Goal: Transaction & Acquisition: Purchase product/service

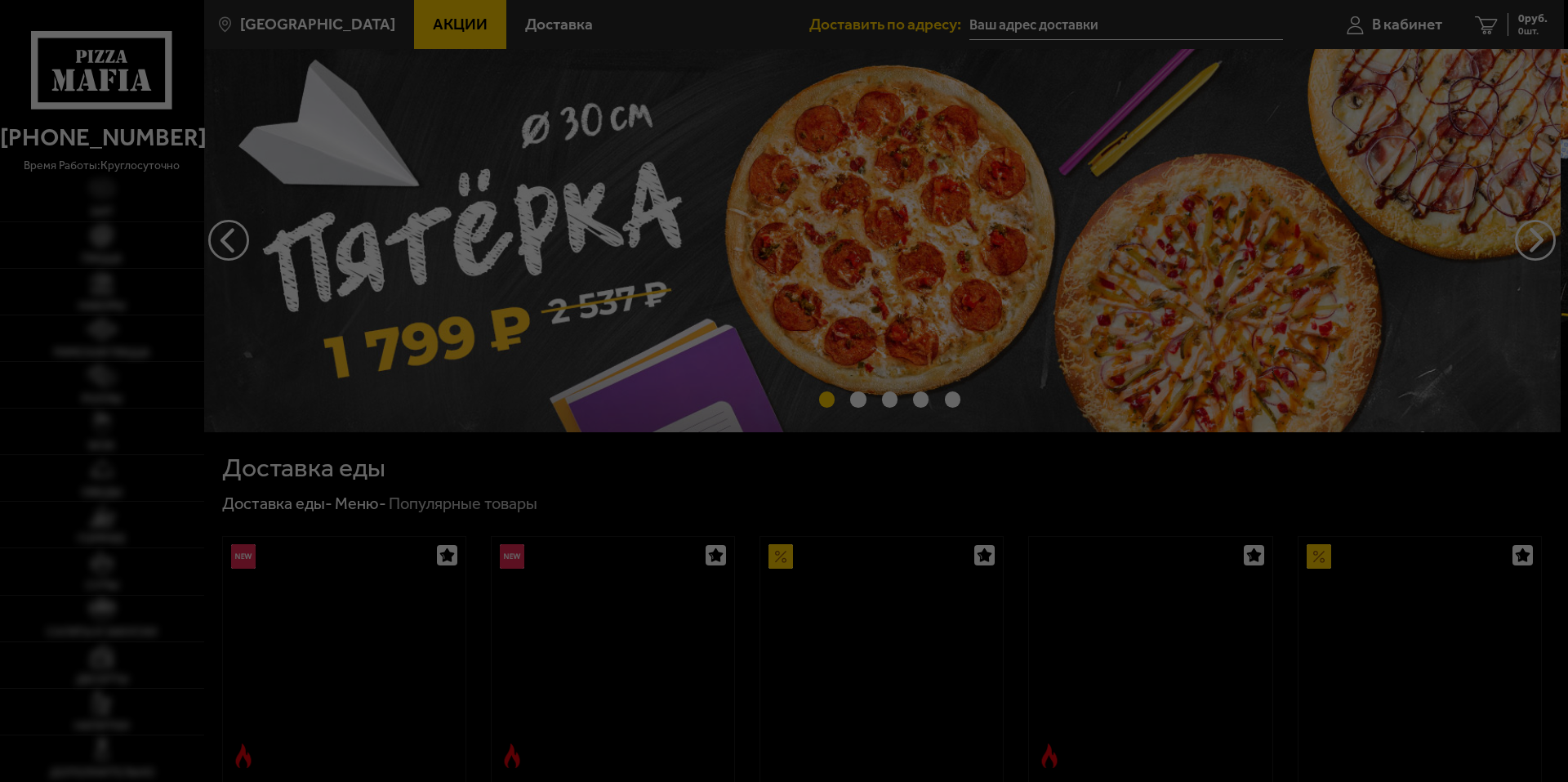
type input "[STREET_ADDRESS]"
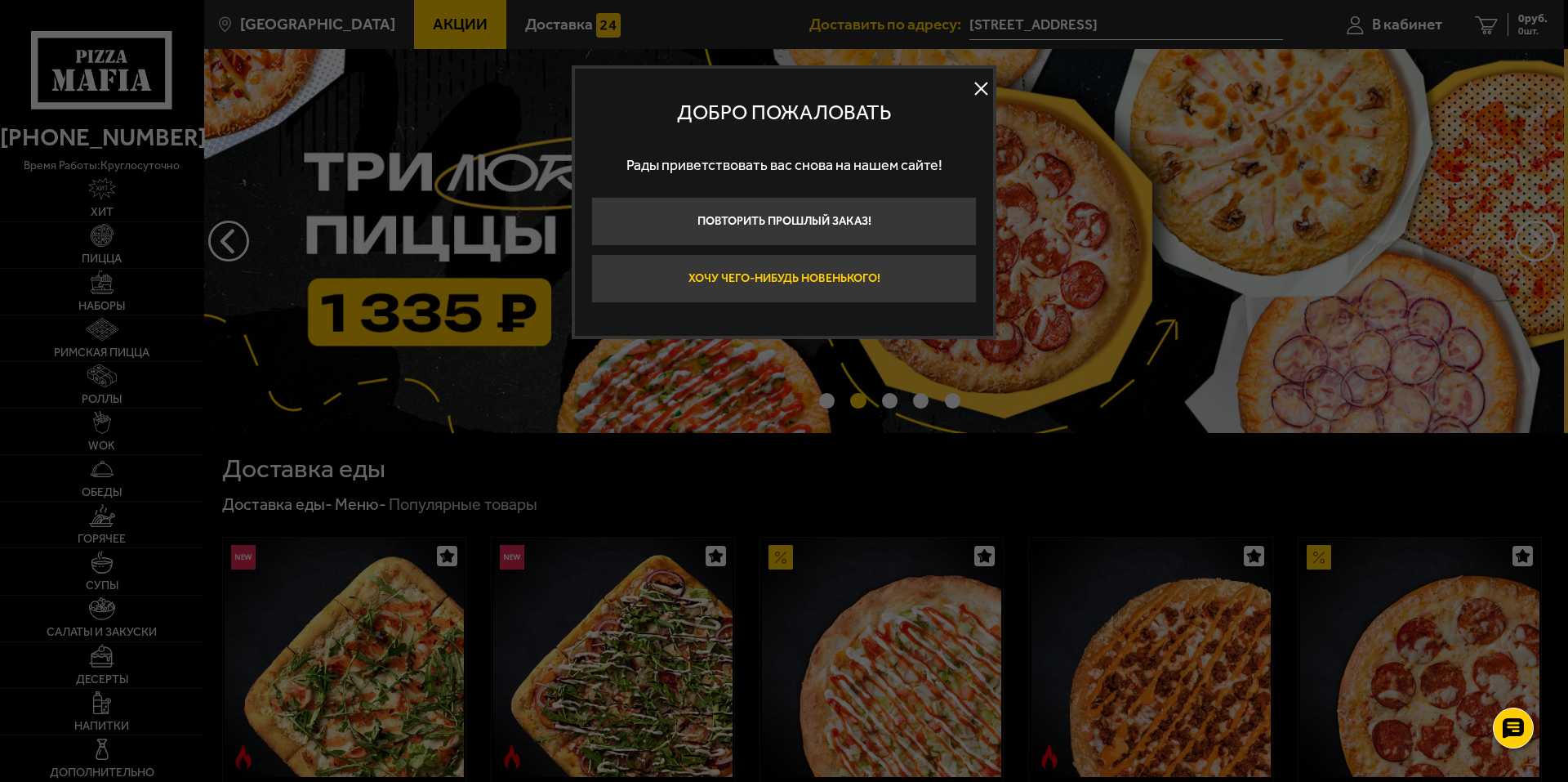
click at [805, 280] on button "Хочу чего-нибудь новенького!" at bounding box center [784, 278] width 386 height 49
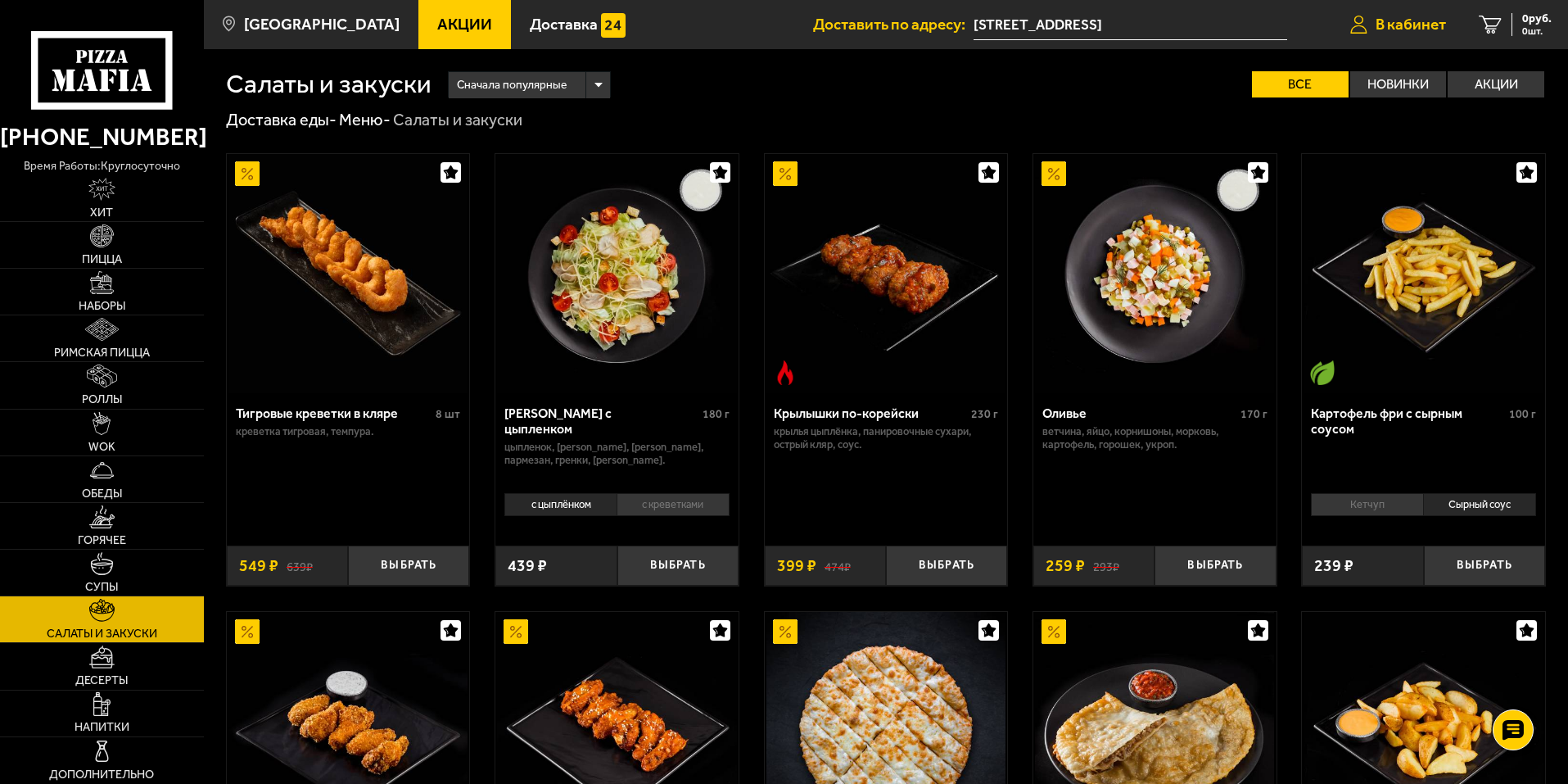
click at [1413, 22] on span "В кабинет" at bounding box center [1410, 23] width 70 height 15
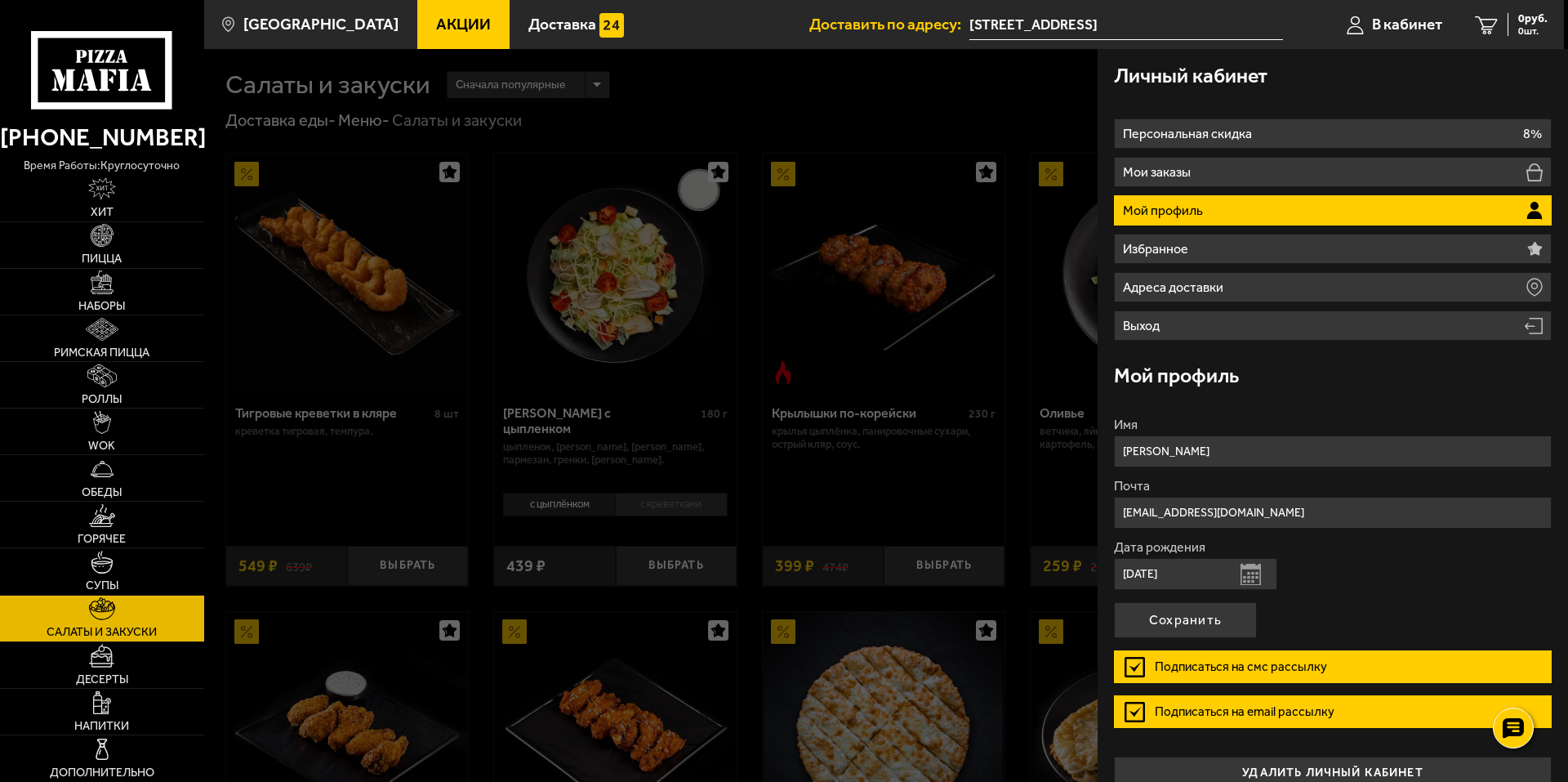
click at [1217, 215] on li "Мой профиль" at bounding box center [1333, 211] width 437 height 30
click at [1191, 209] on p "Мой профиль" at bounding box center [1165, 211] width 84 height 13
click at [801, 91] on div at bounding box center [988, 440] width 1568 height 782
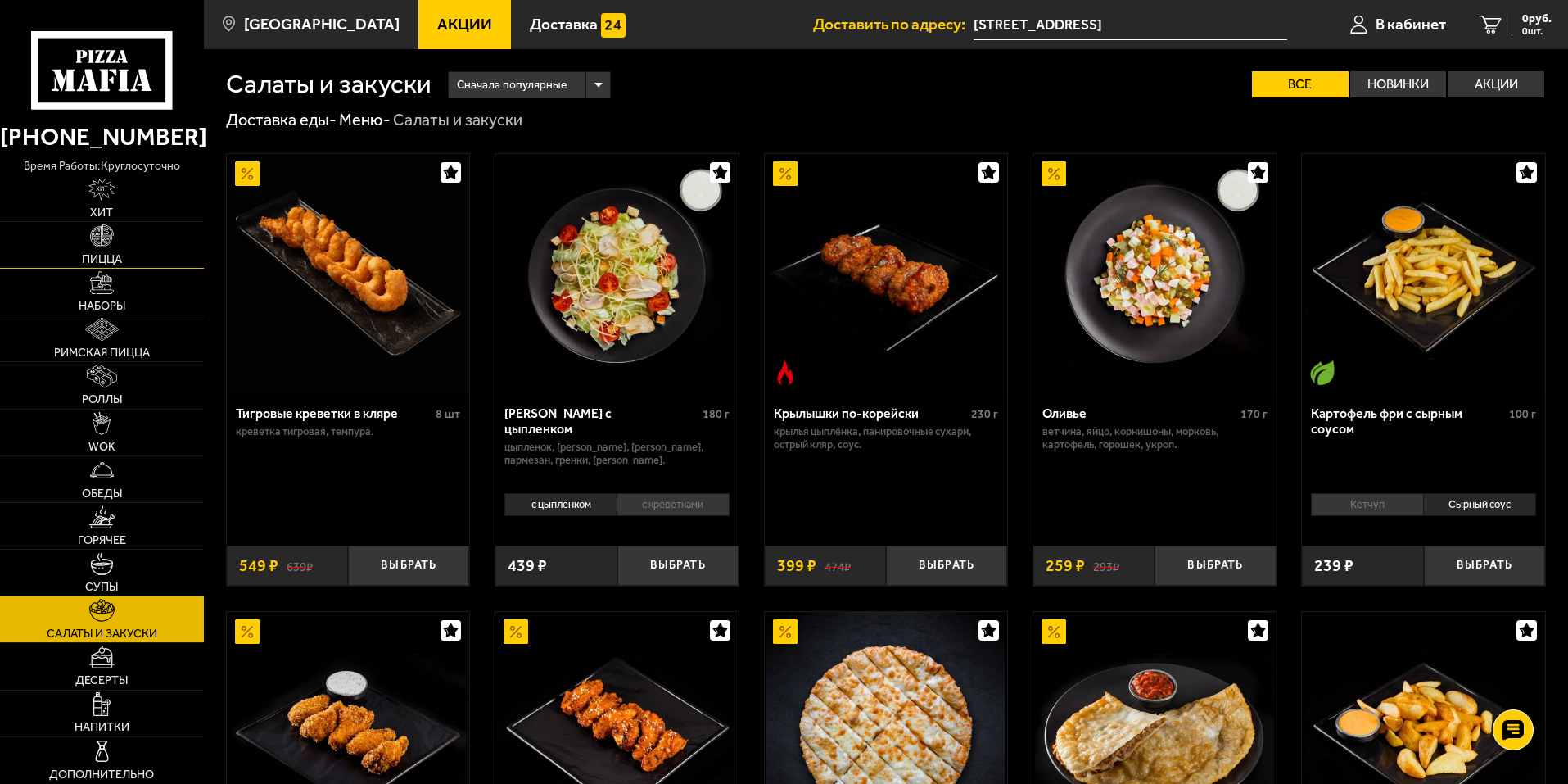
click at [108, 245] on img at bounding box center [102, 236] width 23 height 23
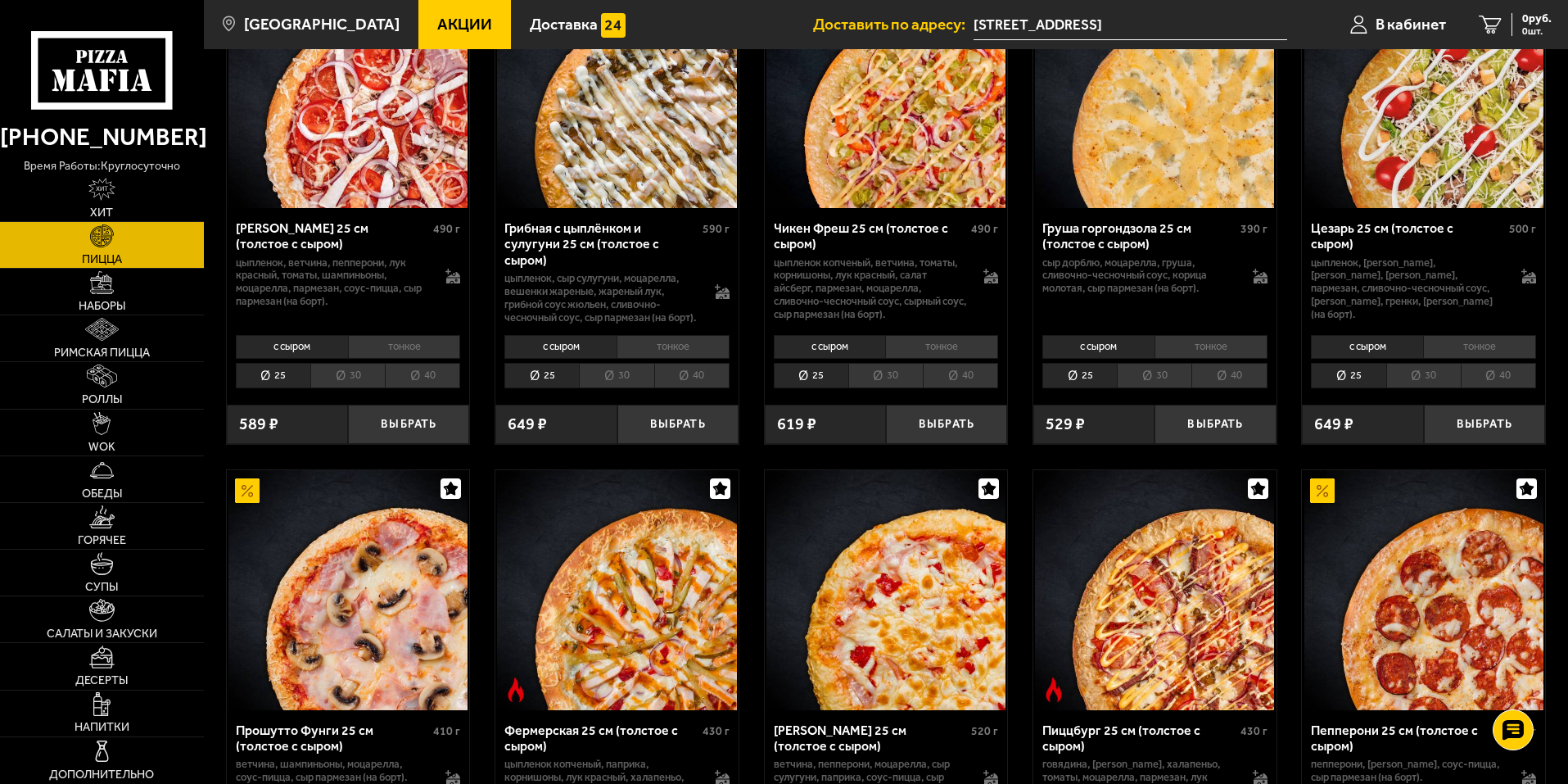
scroll to position [1065, 0]
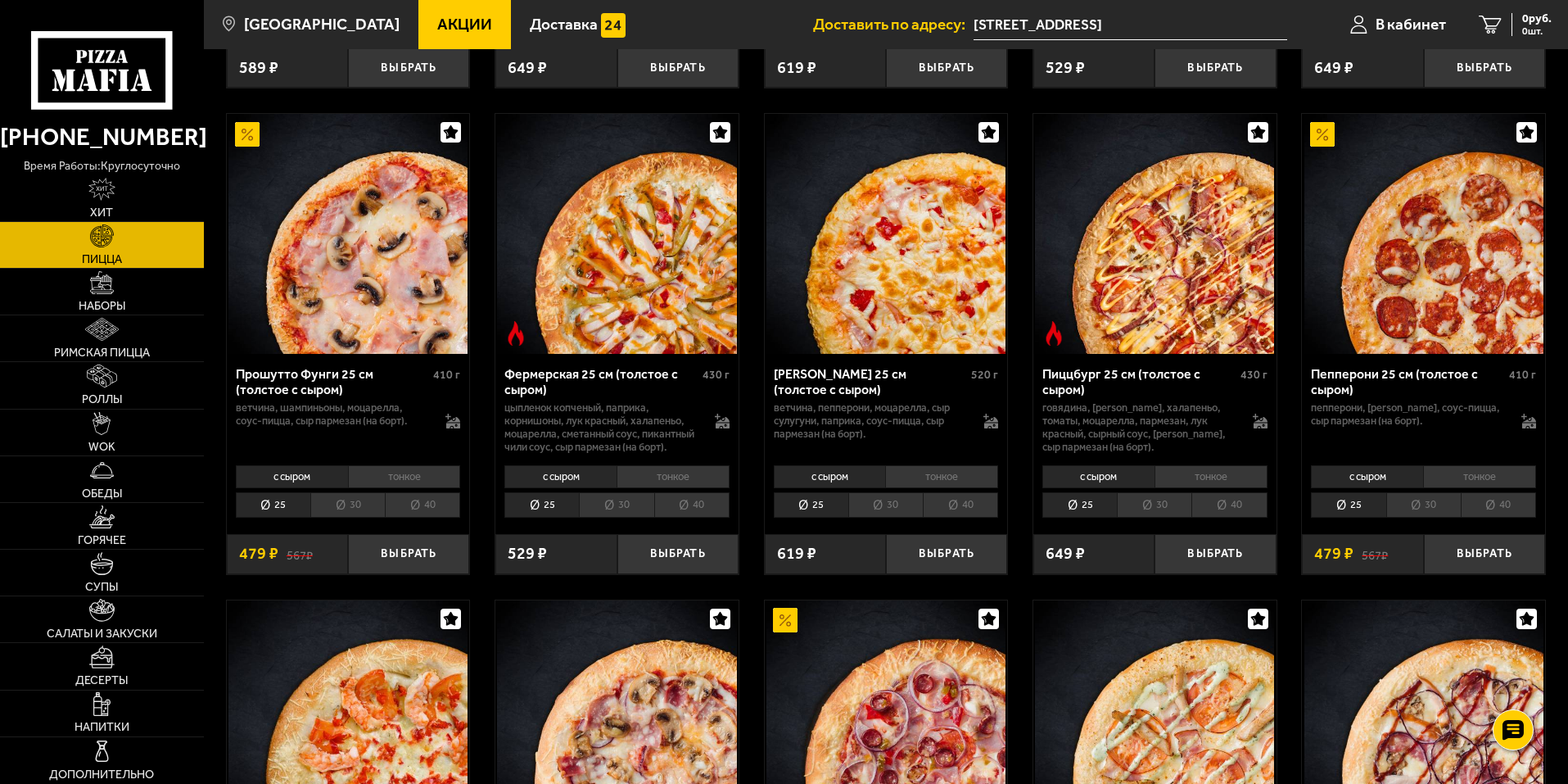
click at [1225, 488] on li "тонкое" at bounding box center [1211, 477] width 113 height 23
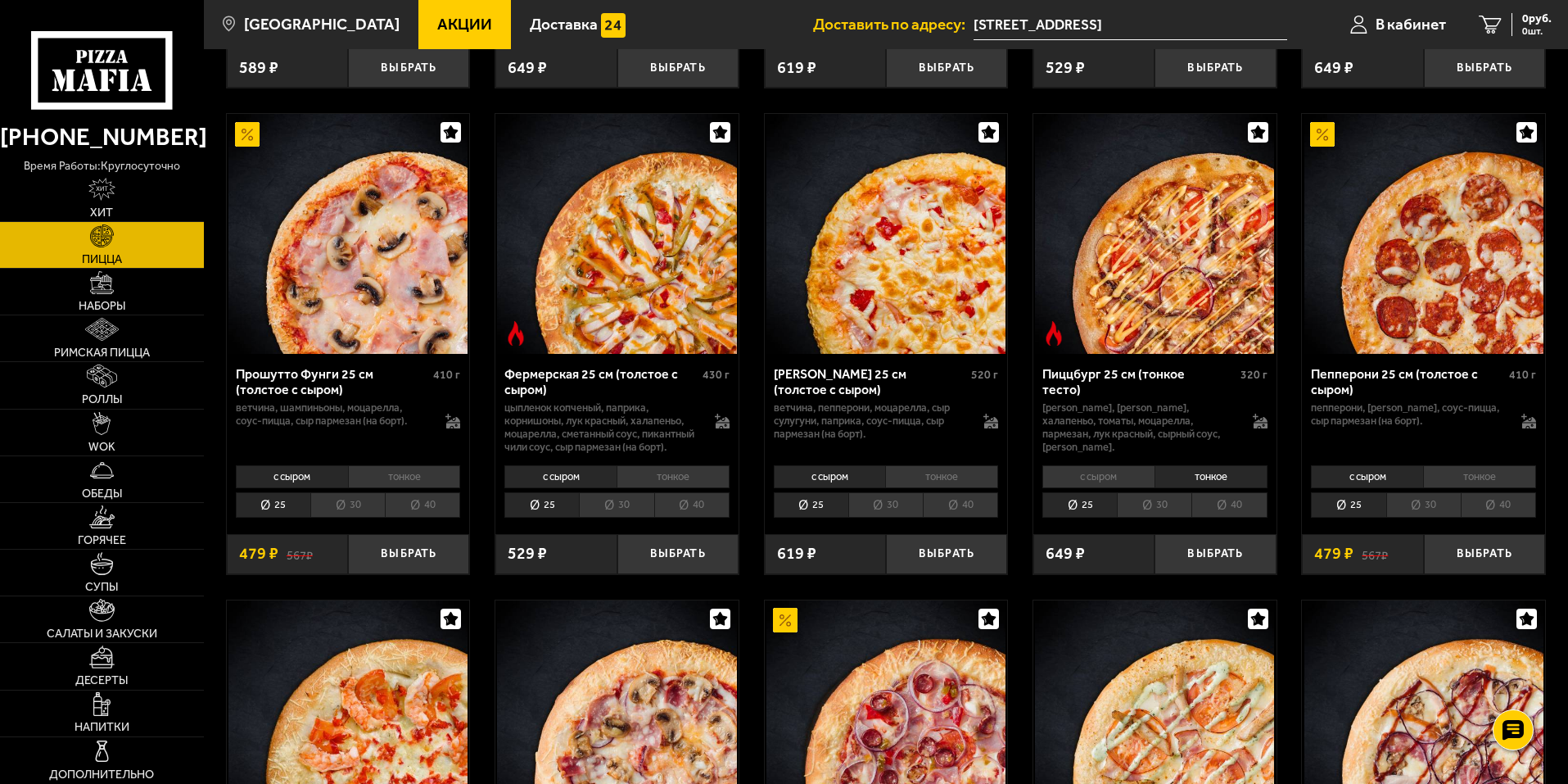
click at [943, 488] on li "тонкое" at bounding box center [942, 477] width 113 height 23
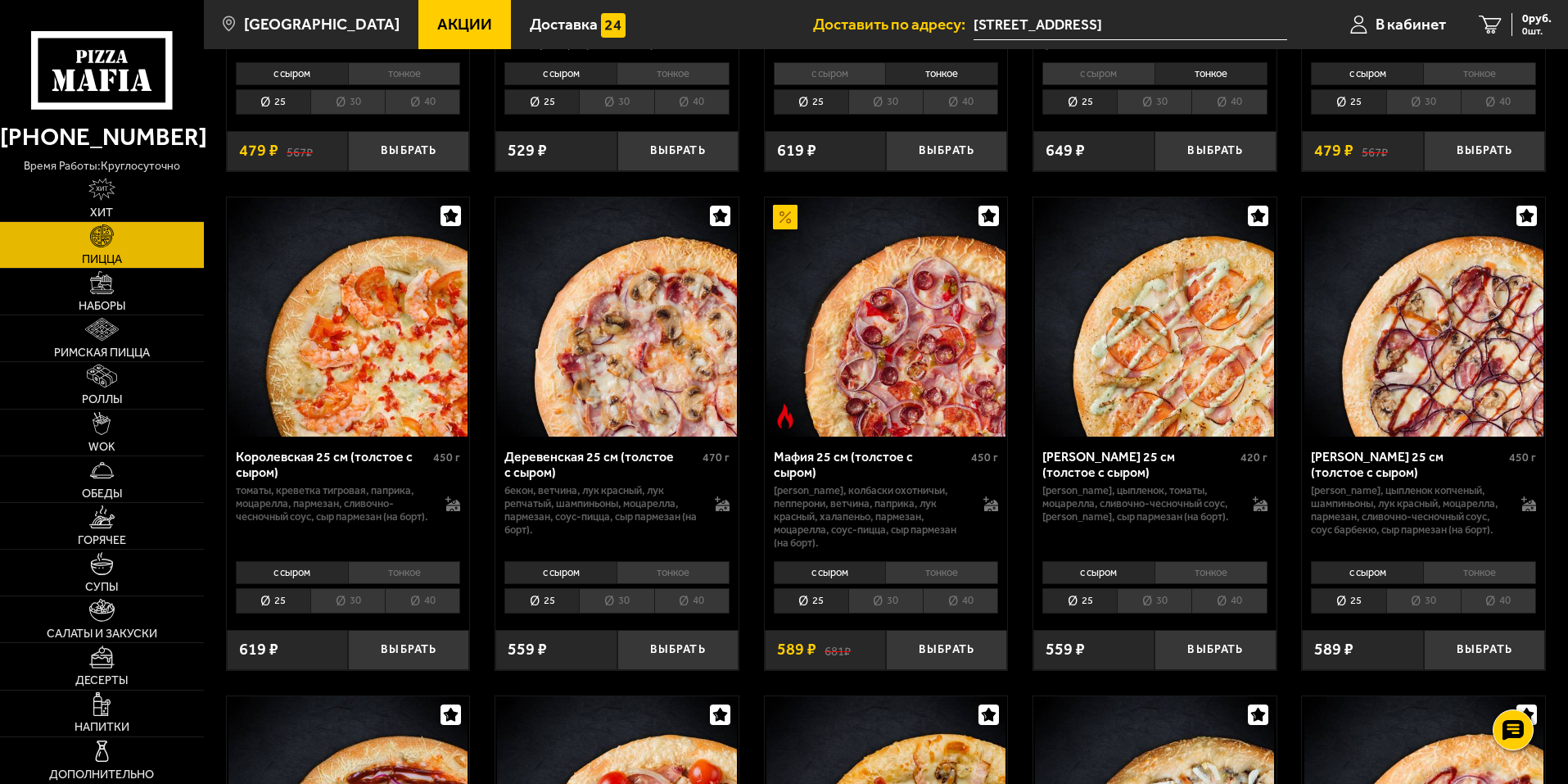
scroll to position [1474, 0]
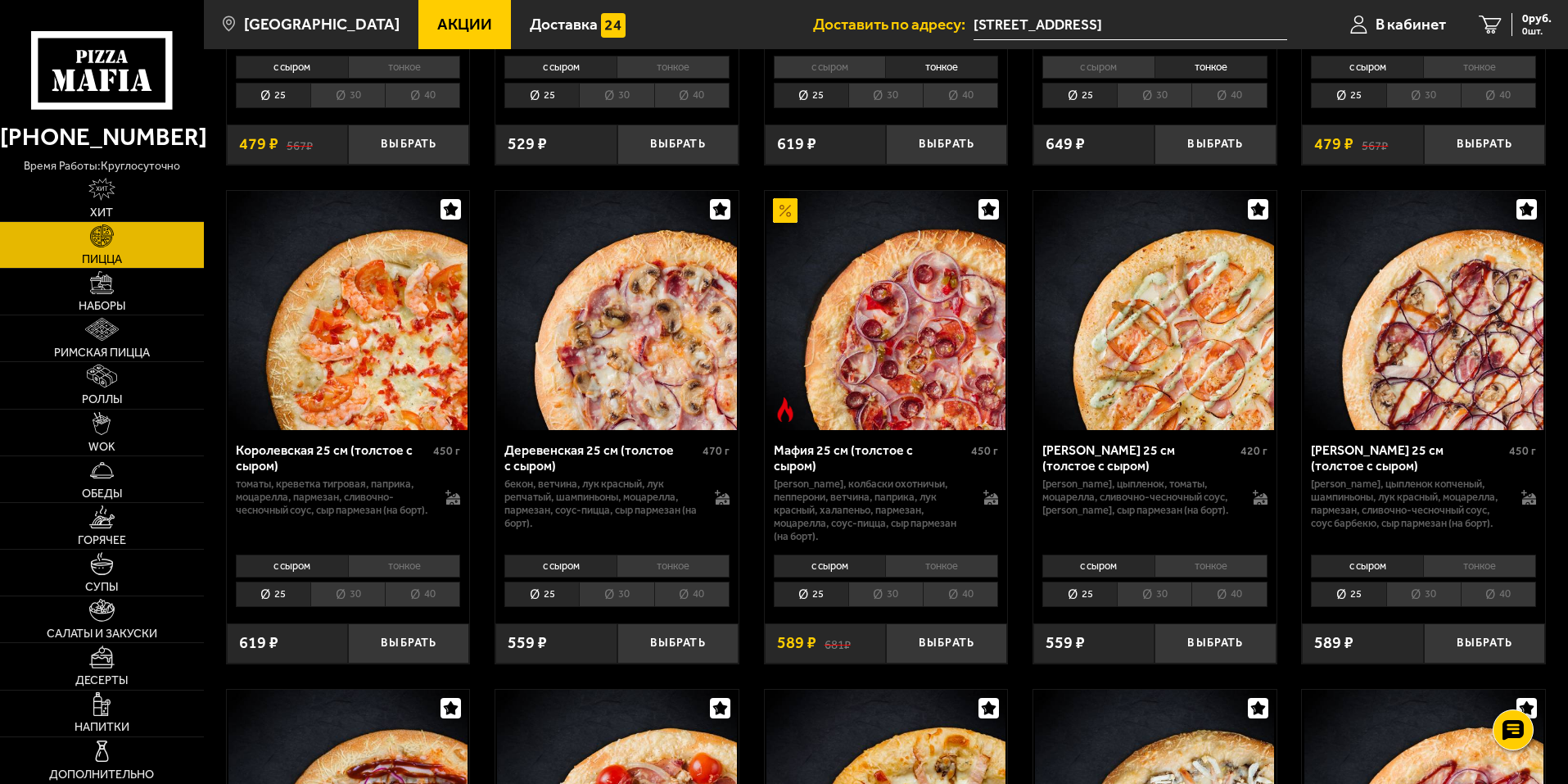
click at [945, 577] on li "тонкое" at bounding box center [942, 566] width 113 height 23
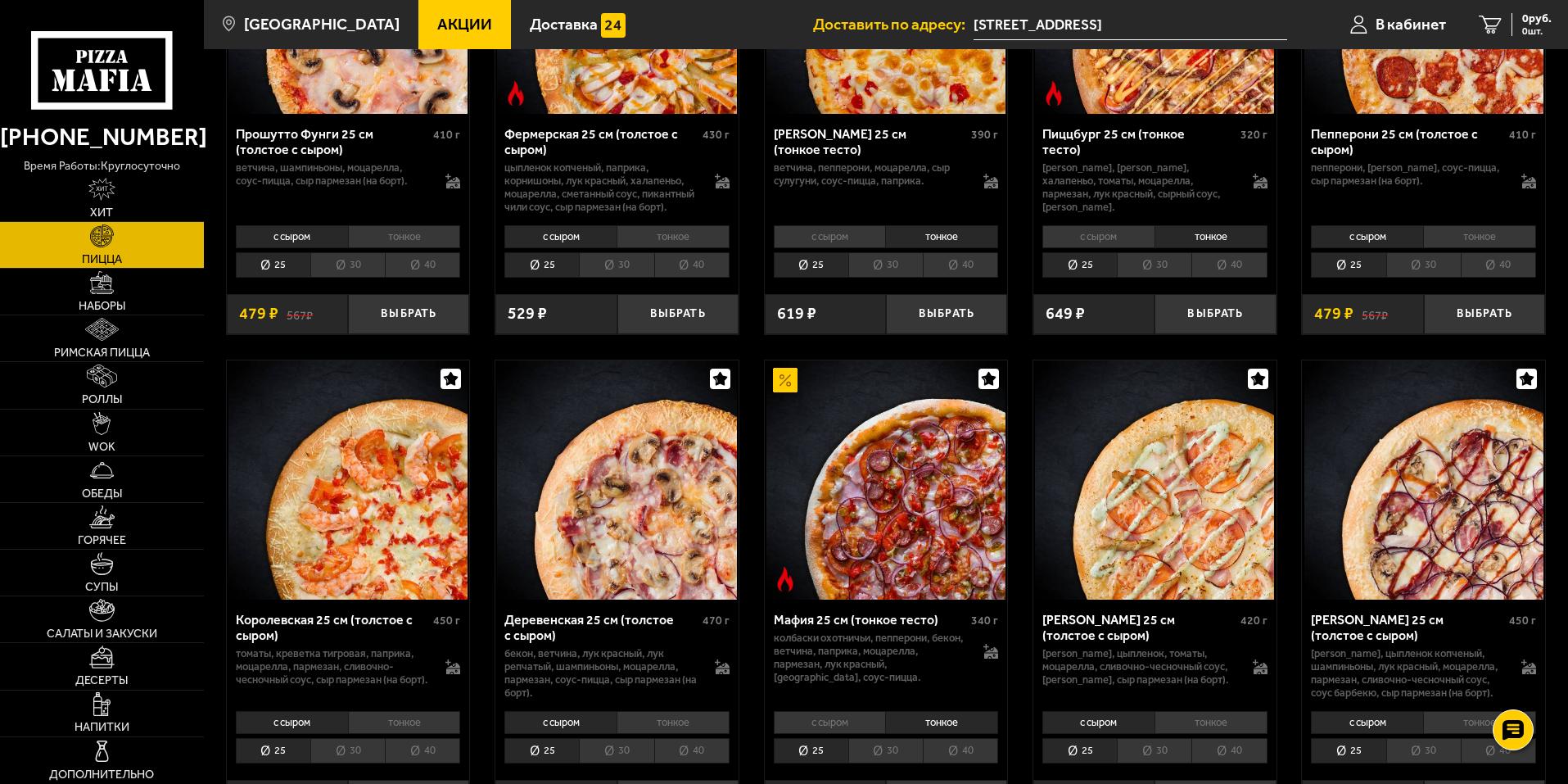
scroll to position [1065, 0]
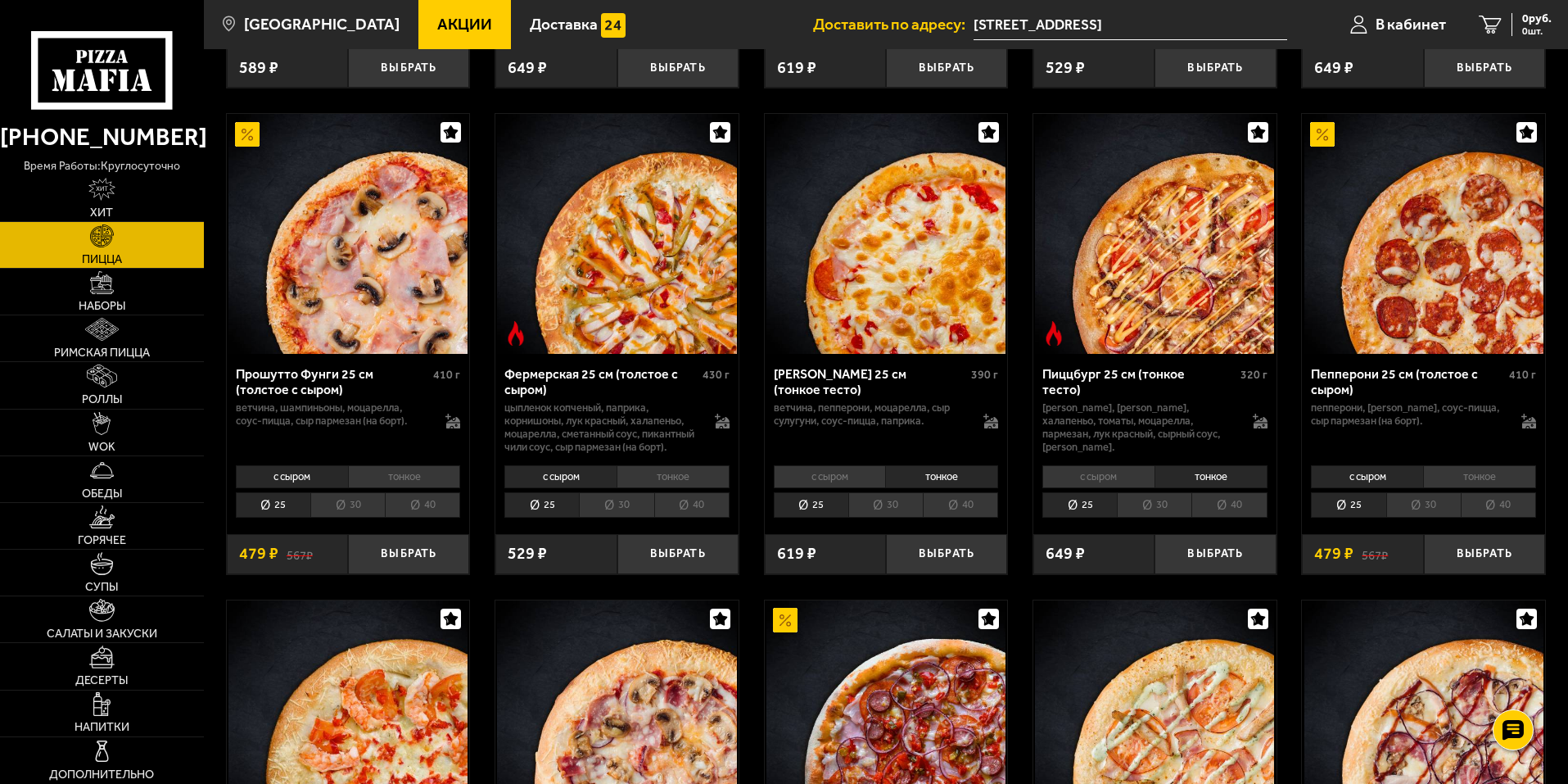
click at [1153, 518] on li "30" at bounding box center [1154, 505] width 75 height 25
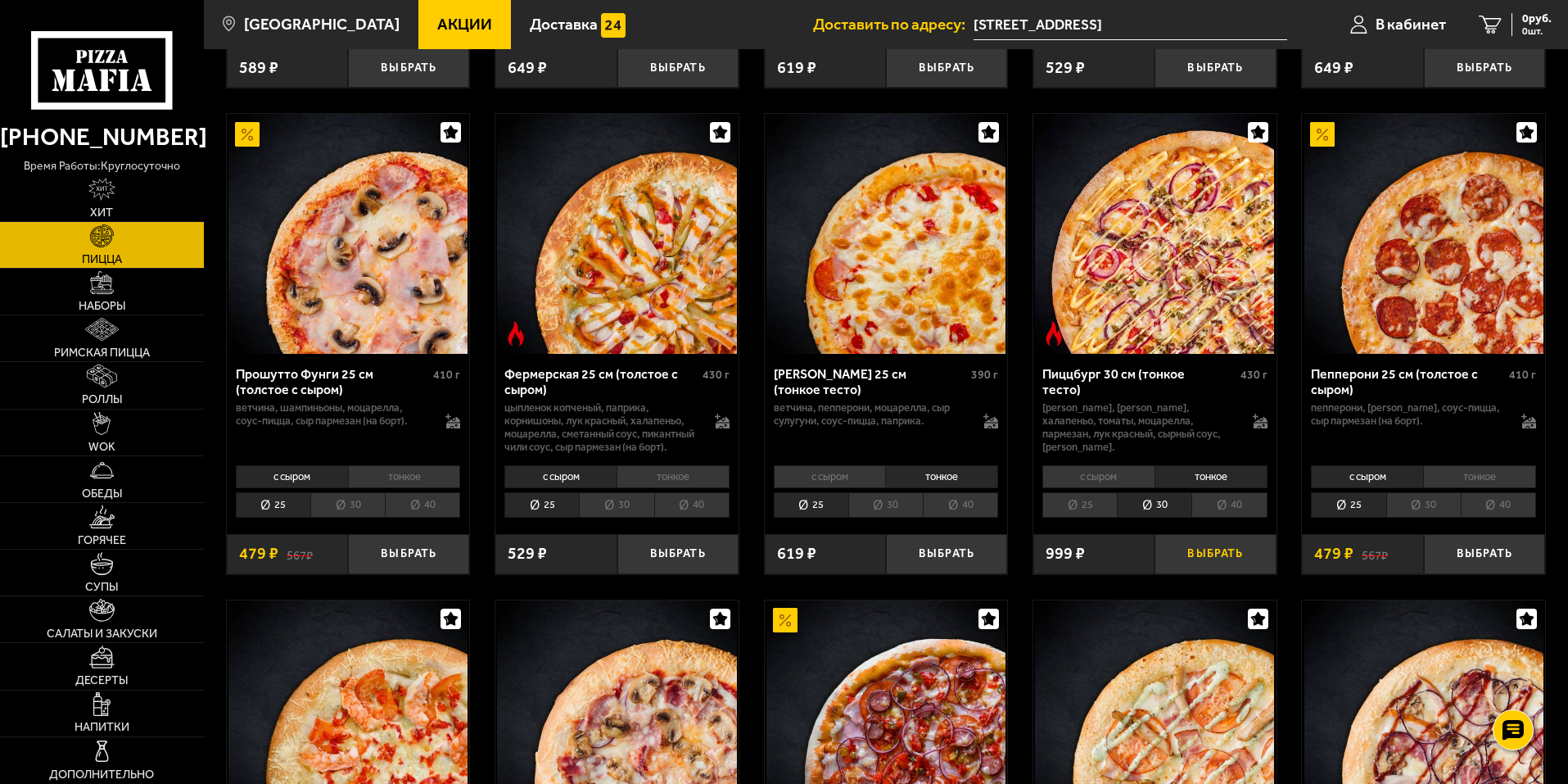
click at [1228, 575] on button "Выбрать" at bounding box center [1215, 554] width 121 height 40
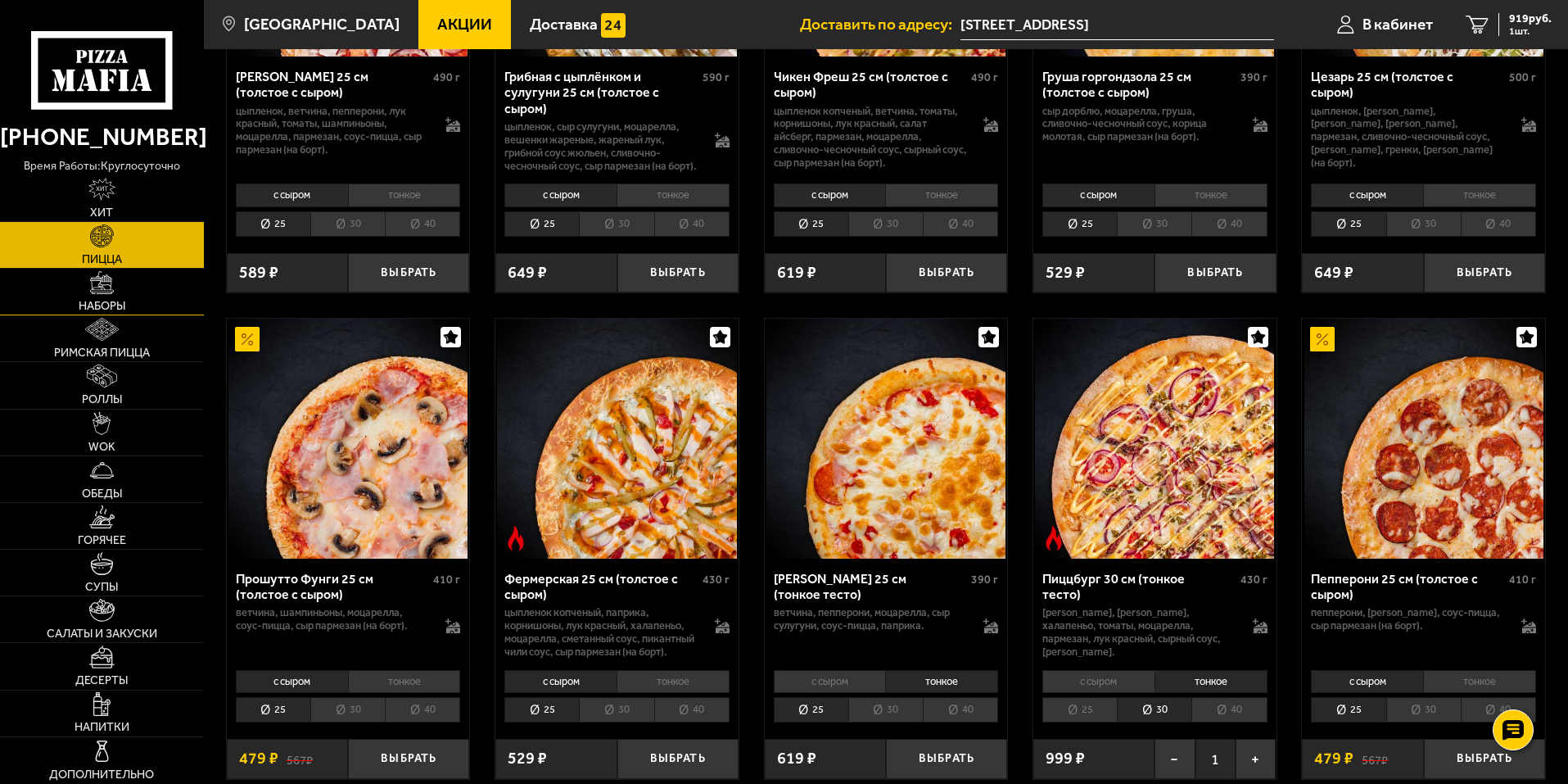
scroll to position [819, 0]
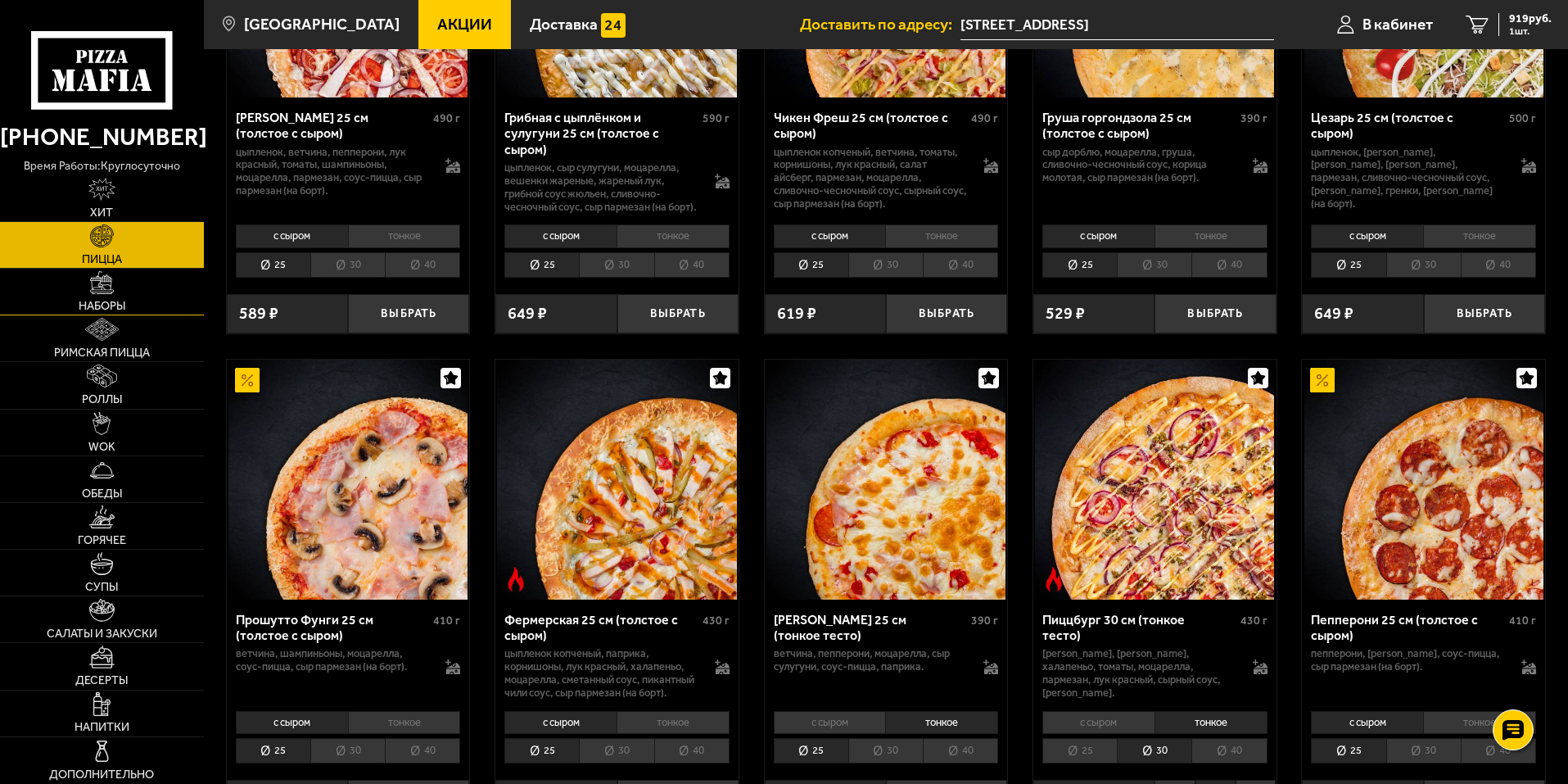
click at [101, 291] on img at bounding box center [102, 283] width 23 height 23
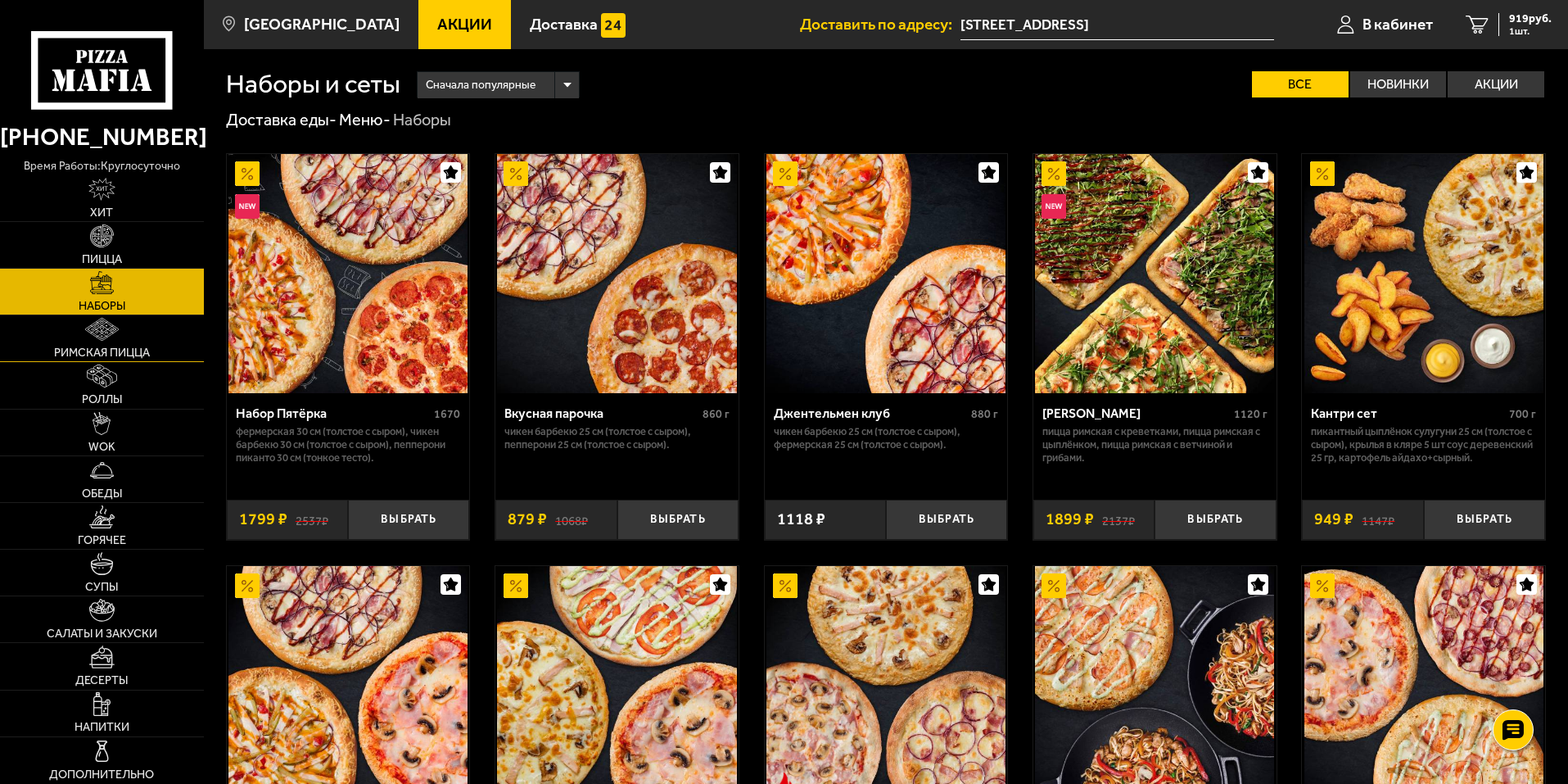
click at [102, 332] on img at bounding box center [102, 329] width 32 height 23
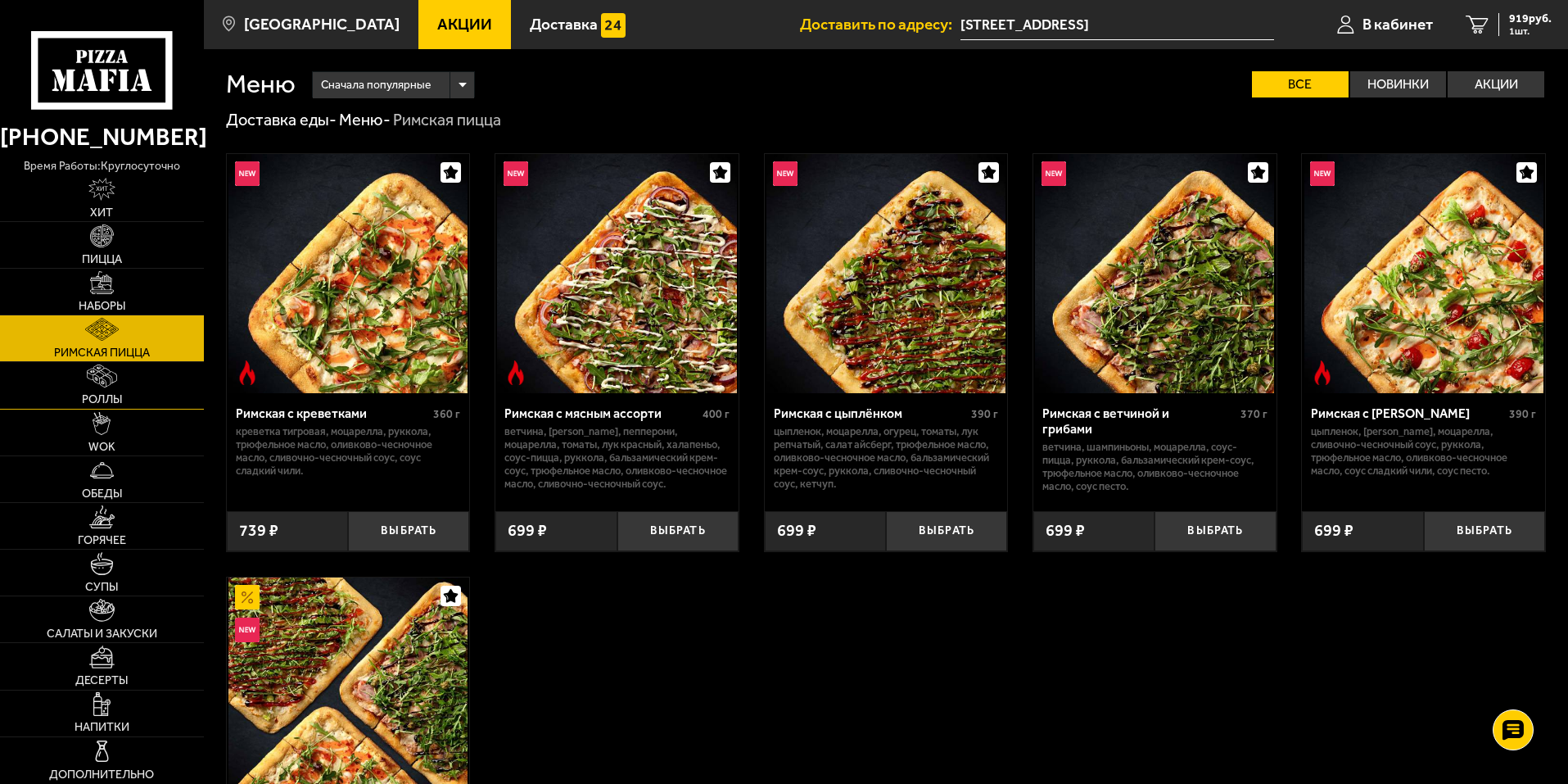
click at [105, 380] on img at bounding box center [102, 376] width 30 height 23
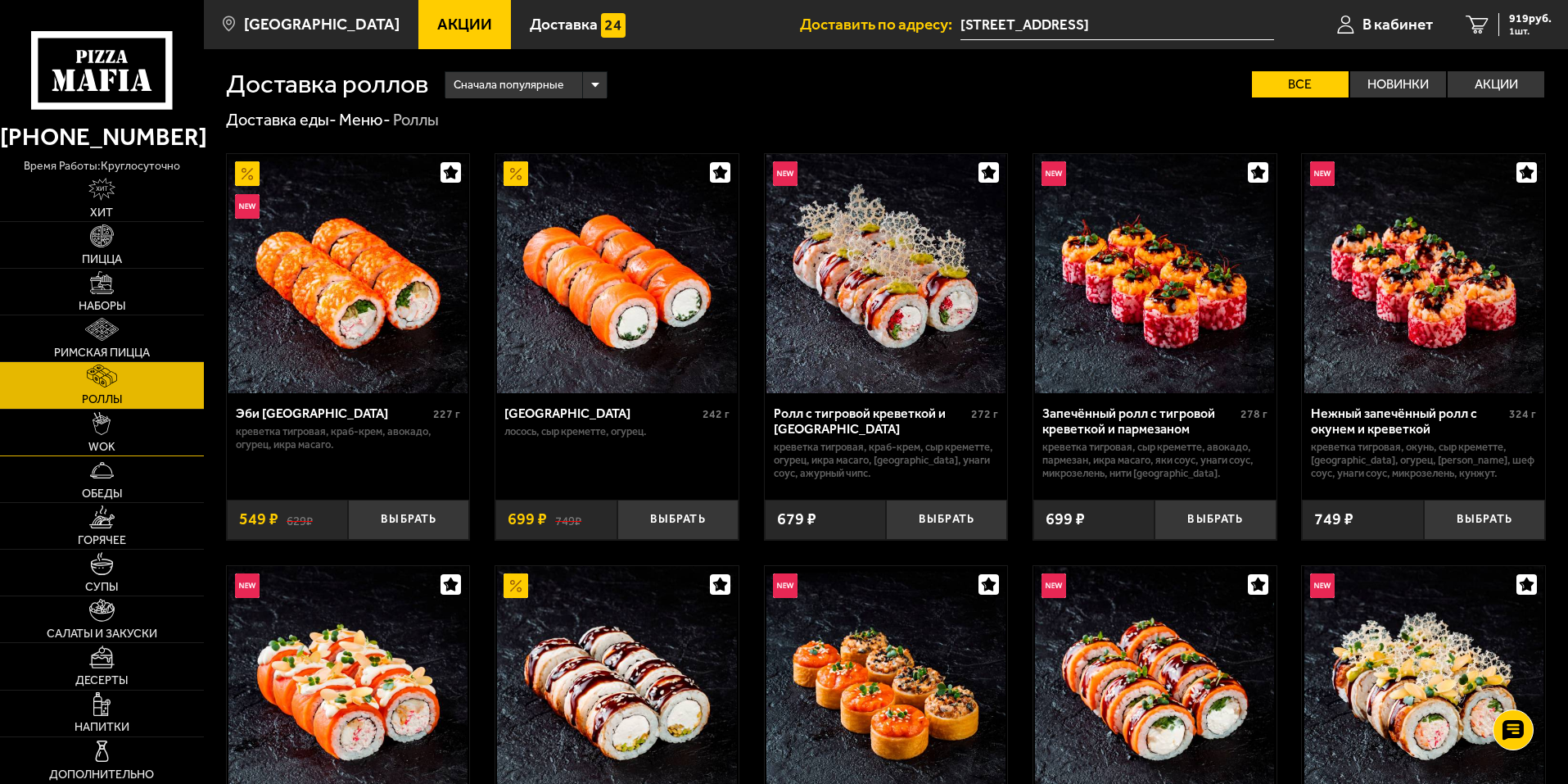
click at [106, 427] on img at bounding box center [102, 423] width 18 height 23
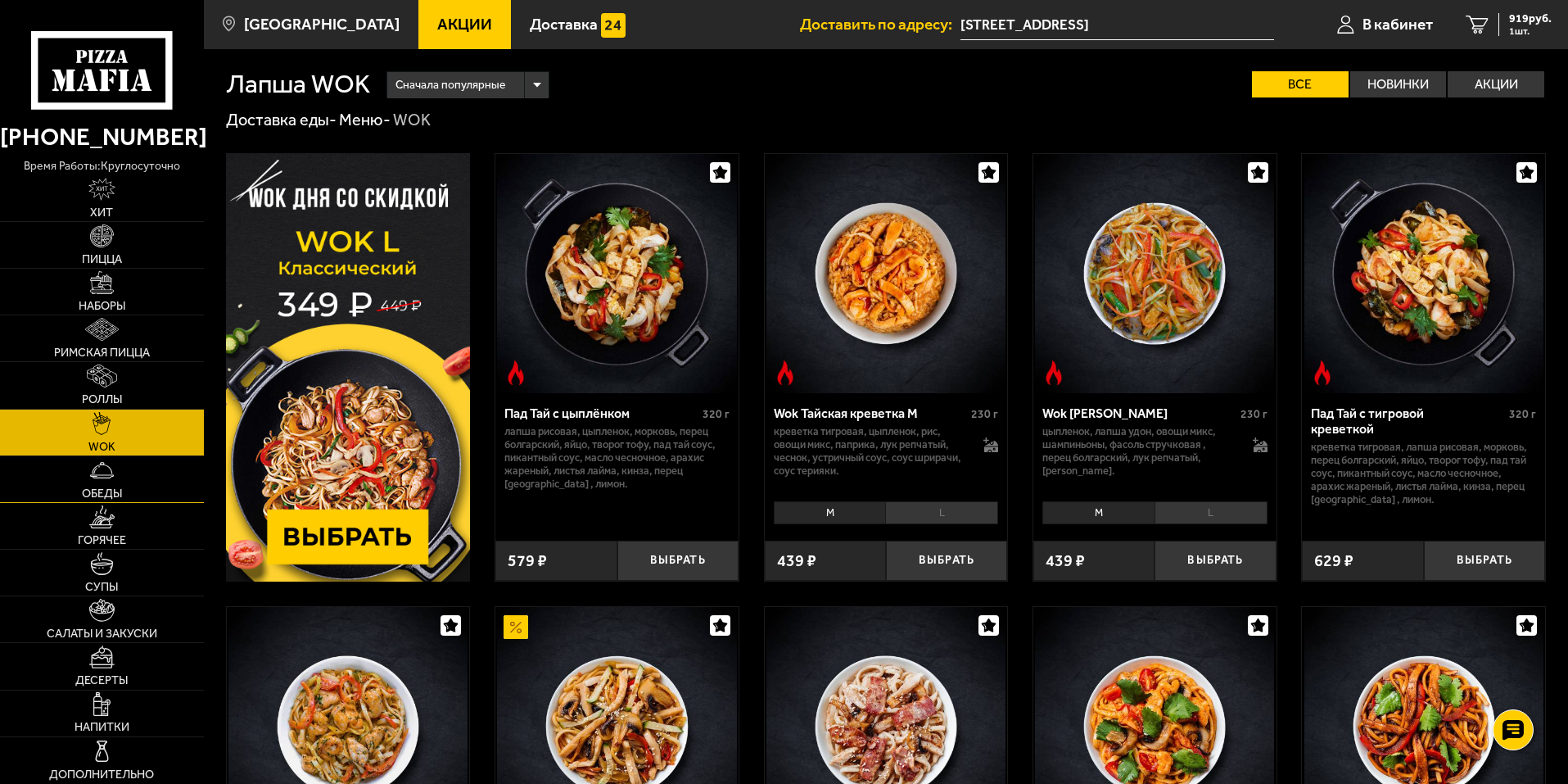
click at [104, 475] on img at bounding box center [102, 470] width 23 height 23
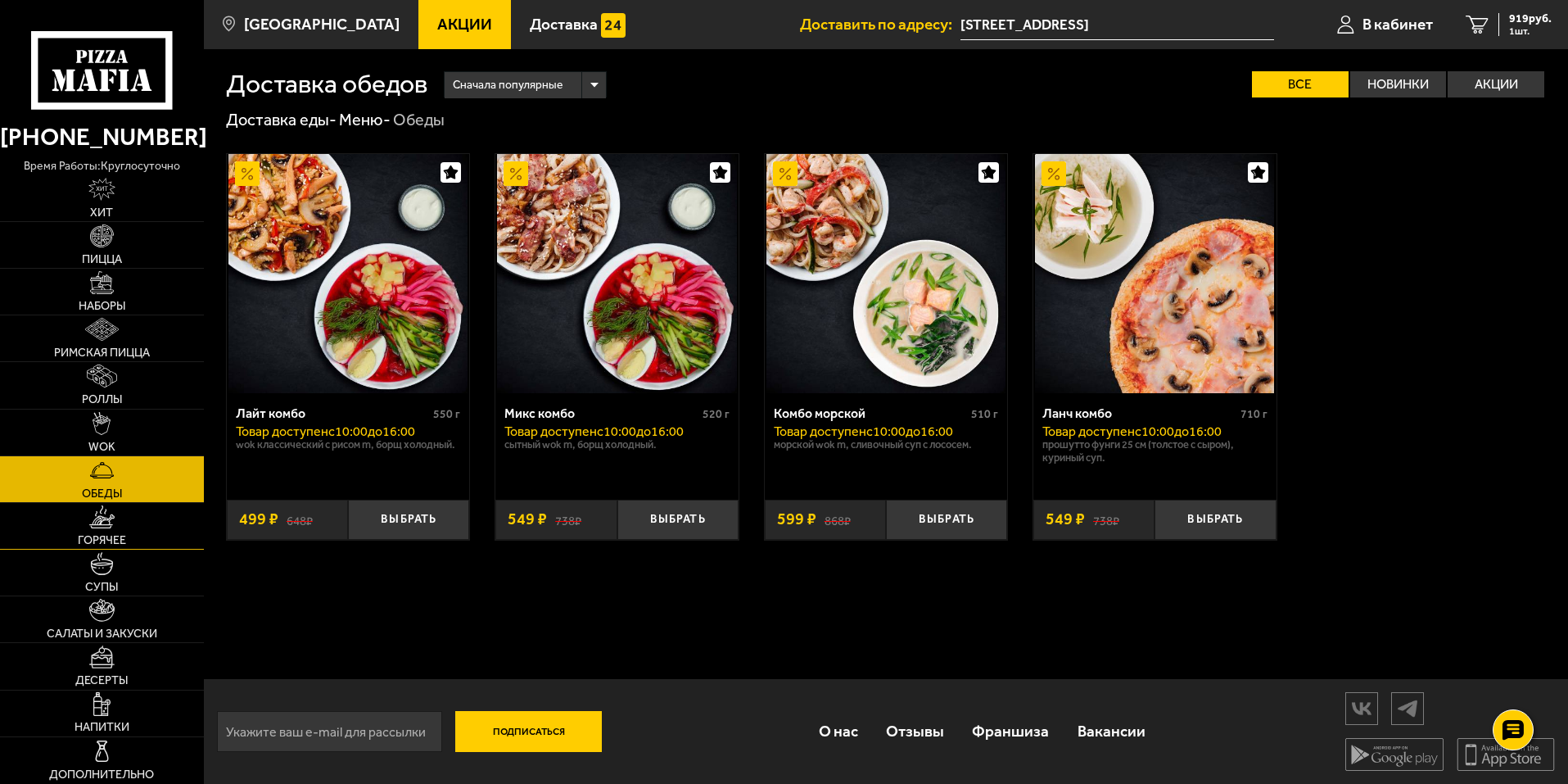
click at [103, 521] on img at bounding box center [102, 517] width 26 height 23
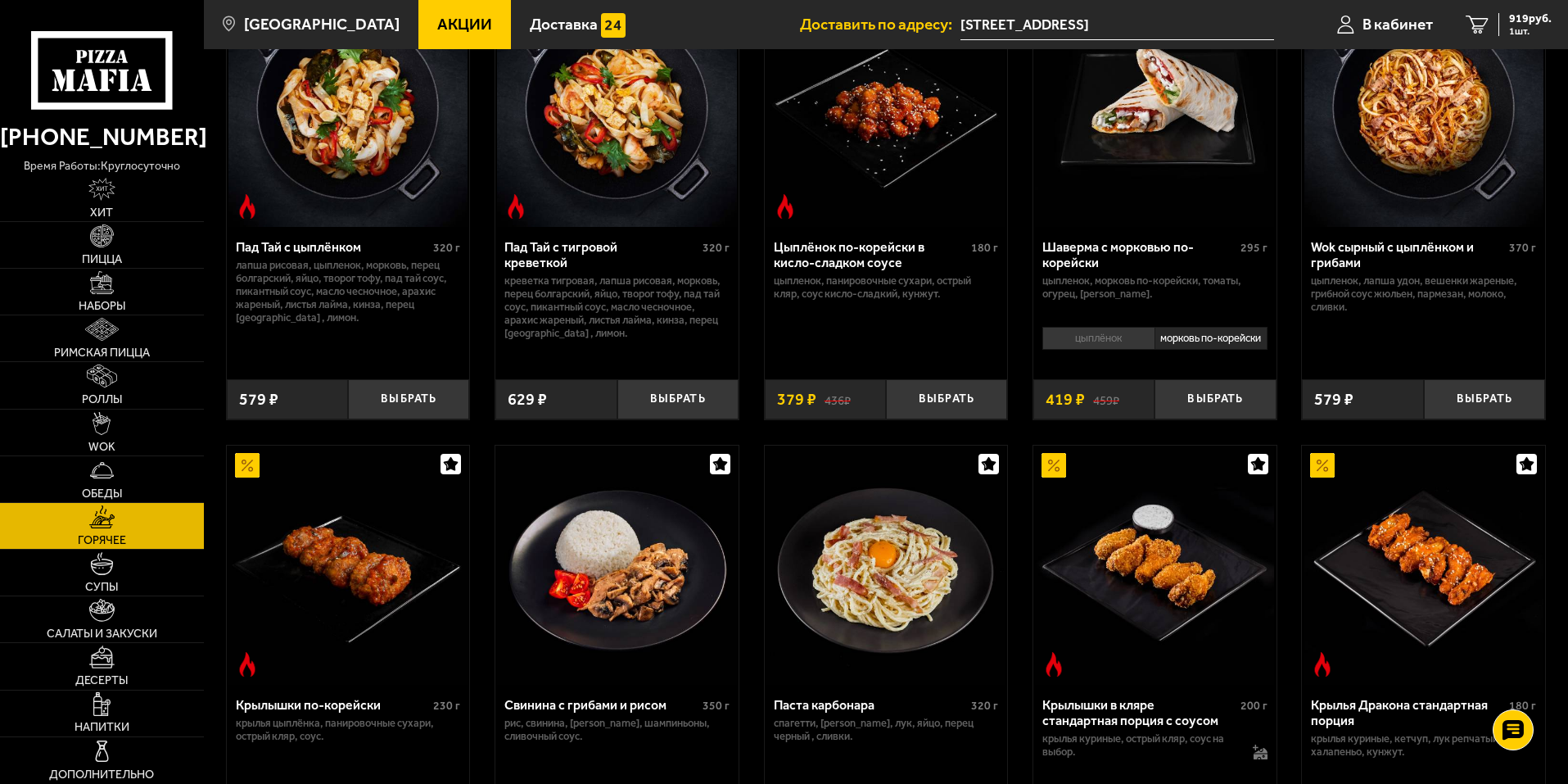
scroll to position [164, 0]
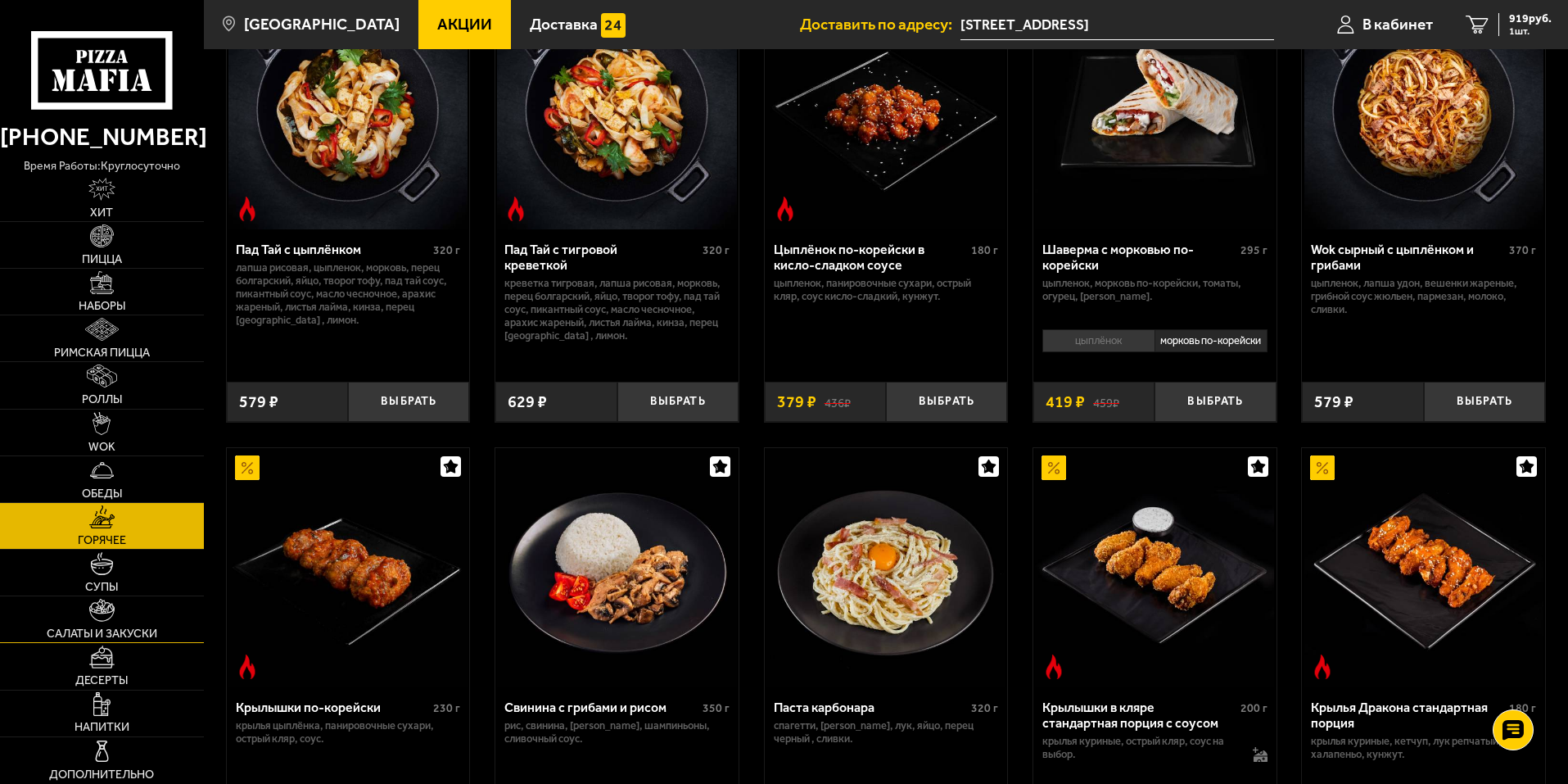
click at [102, 613] on img at bounding box center [102, 610] width 26 height 23
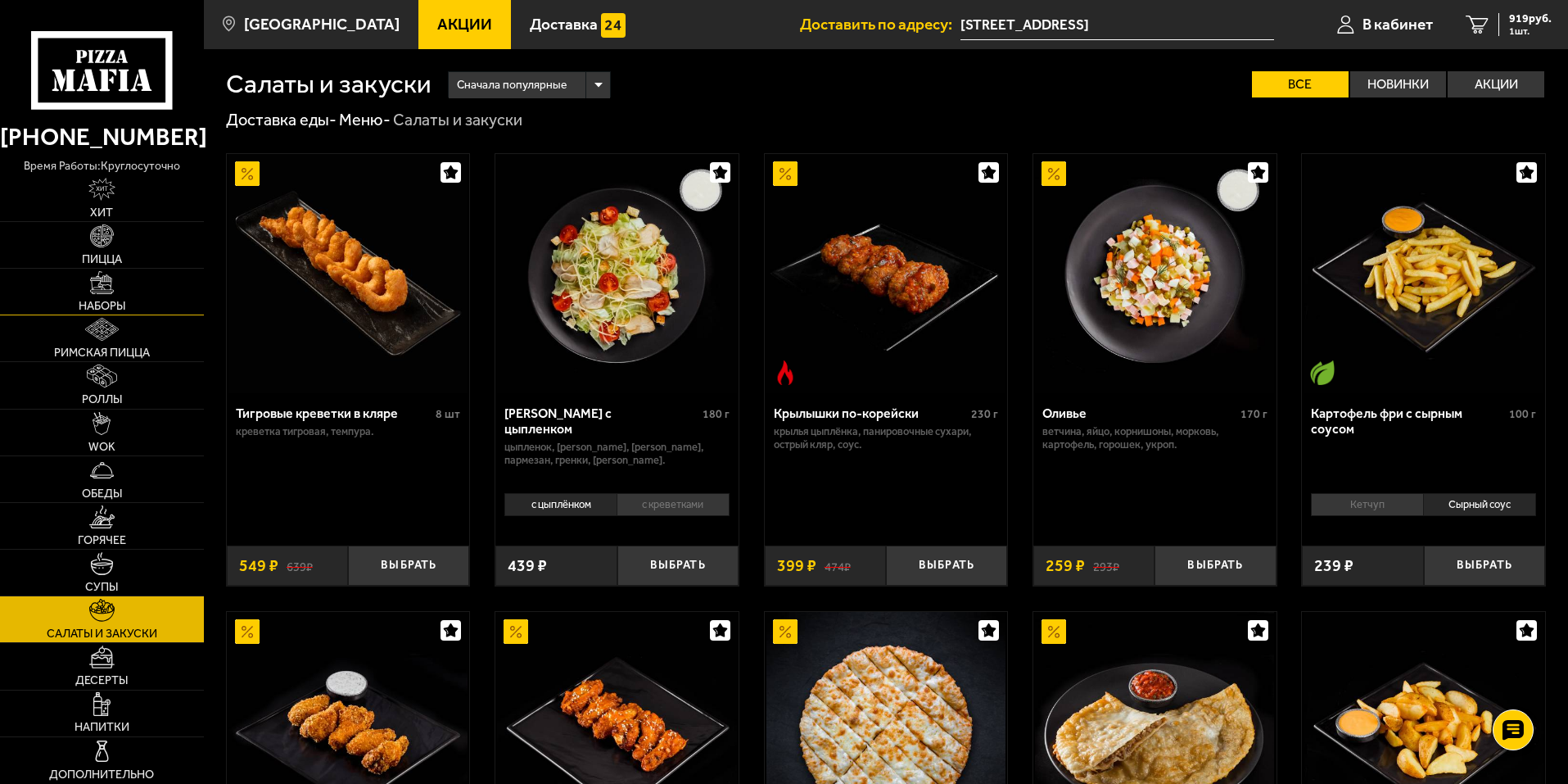
click at [98, 293] on img at bounding box center [102, 283] width 23 height 23
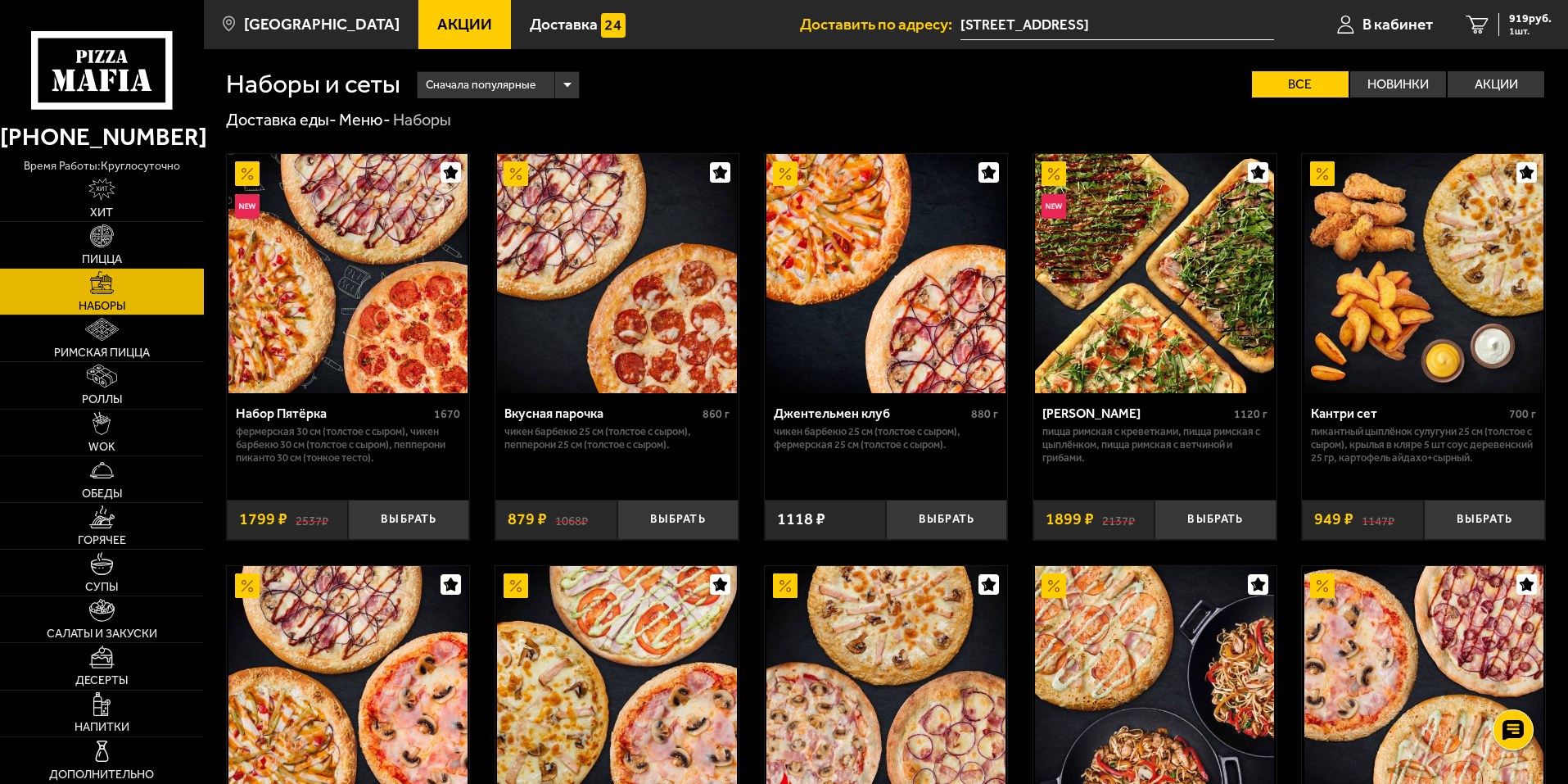
click at [521, 81] on span "Сначала популярные" at bounding box center [481, 85] width 110 height 31
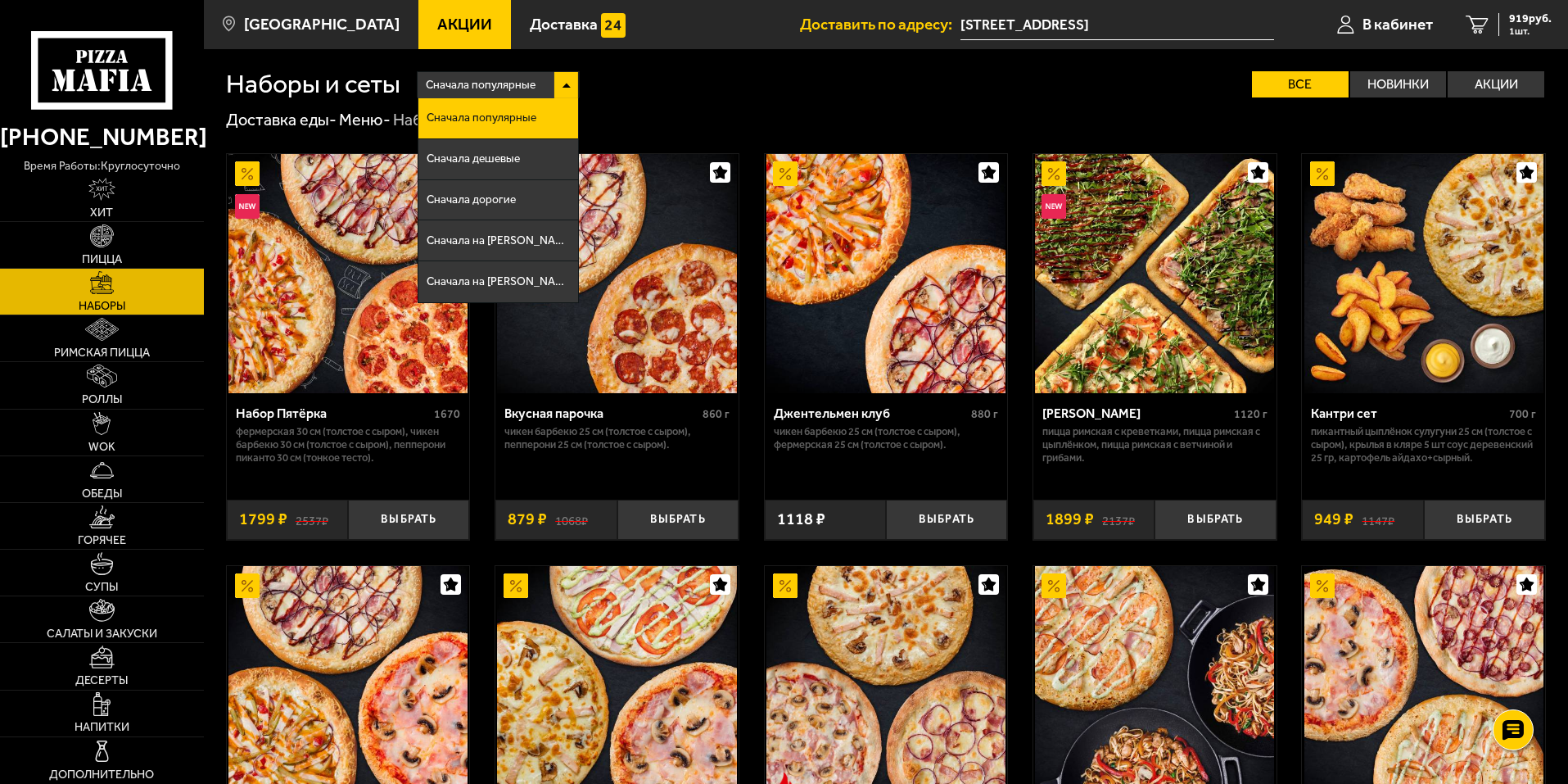
click at [521, 81] on span "Сначала популярные" at bounding box center [481, 85] width 110 height 31
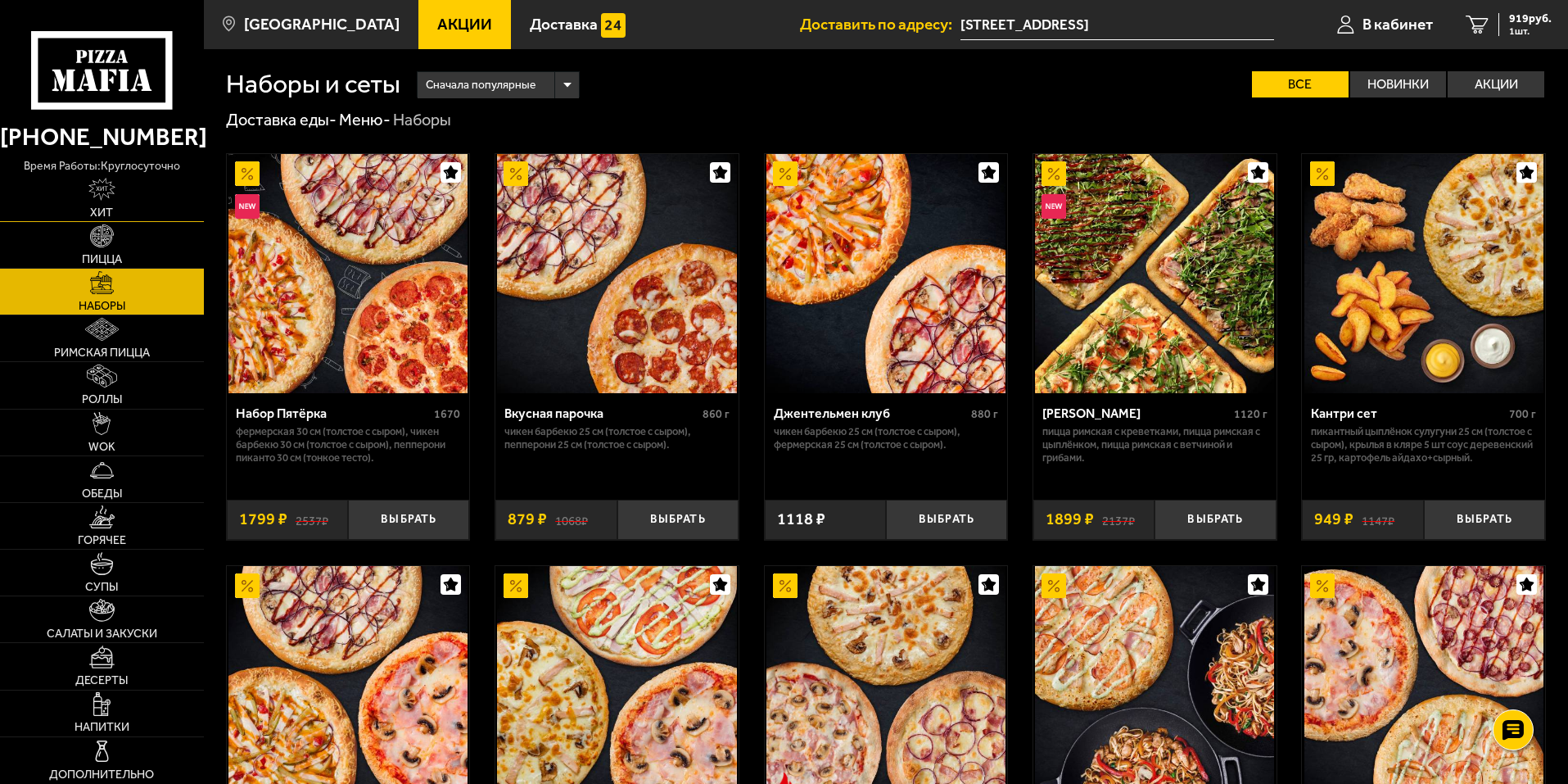
click at [116, 192] on link "Хит" at bounding box center [102, 198] width 204 height 46
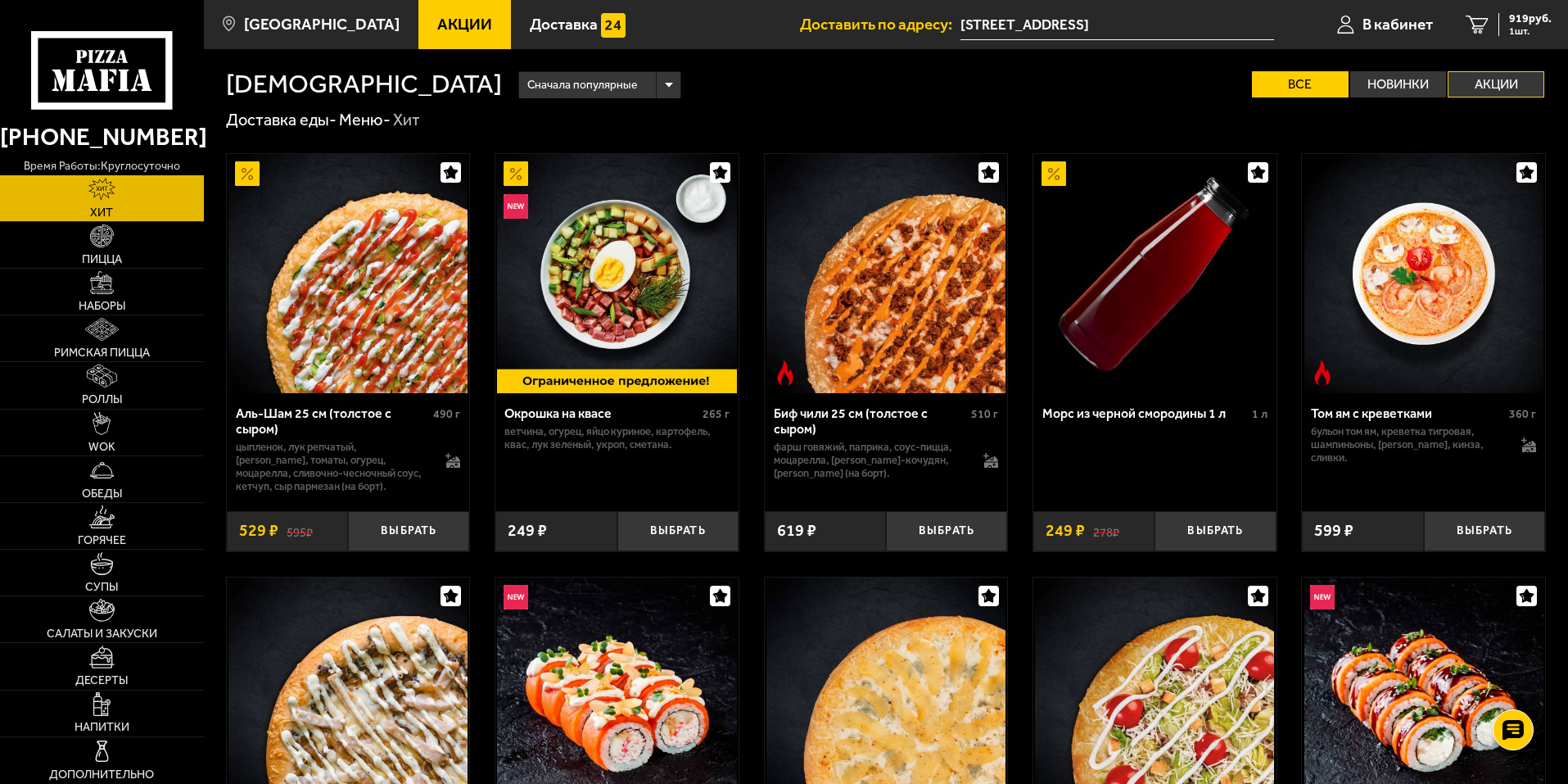
click at [1510, 87] on label "Акции" at bounding box center [1495, 84] width 96 height 26
click at [0, 0] on input "Акции" at bounding box center [0, 0] width 0 height 0
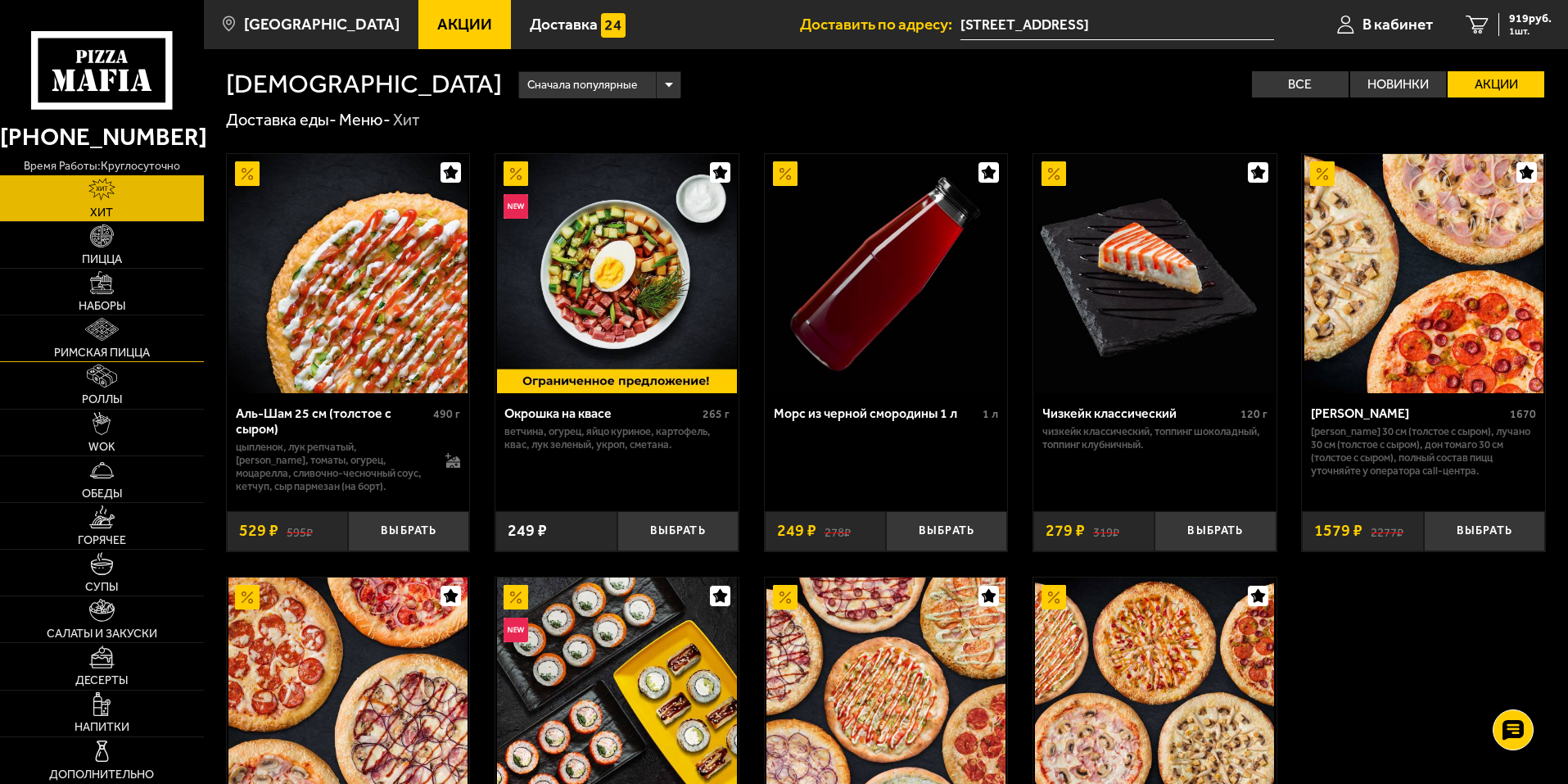
click at [100, 337] on img at bounding box center [102, 329] width 32 height 23
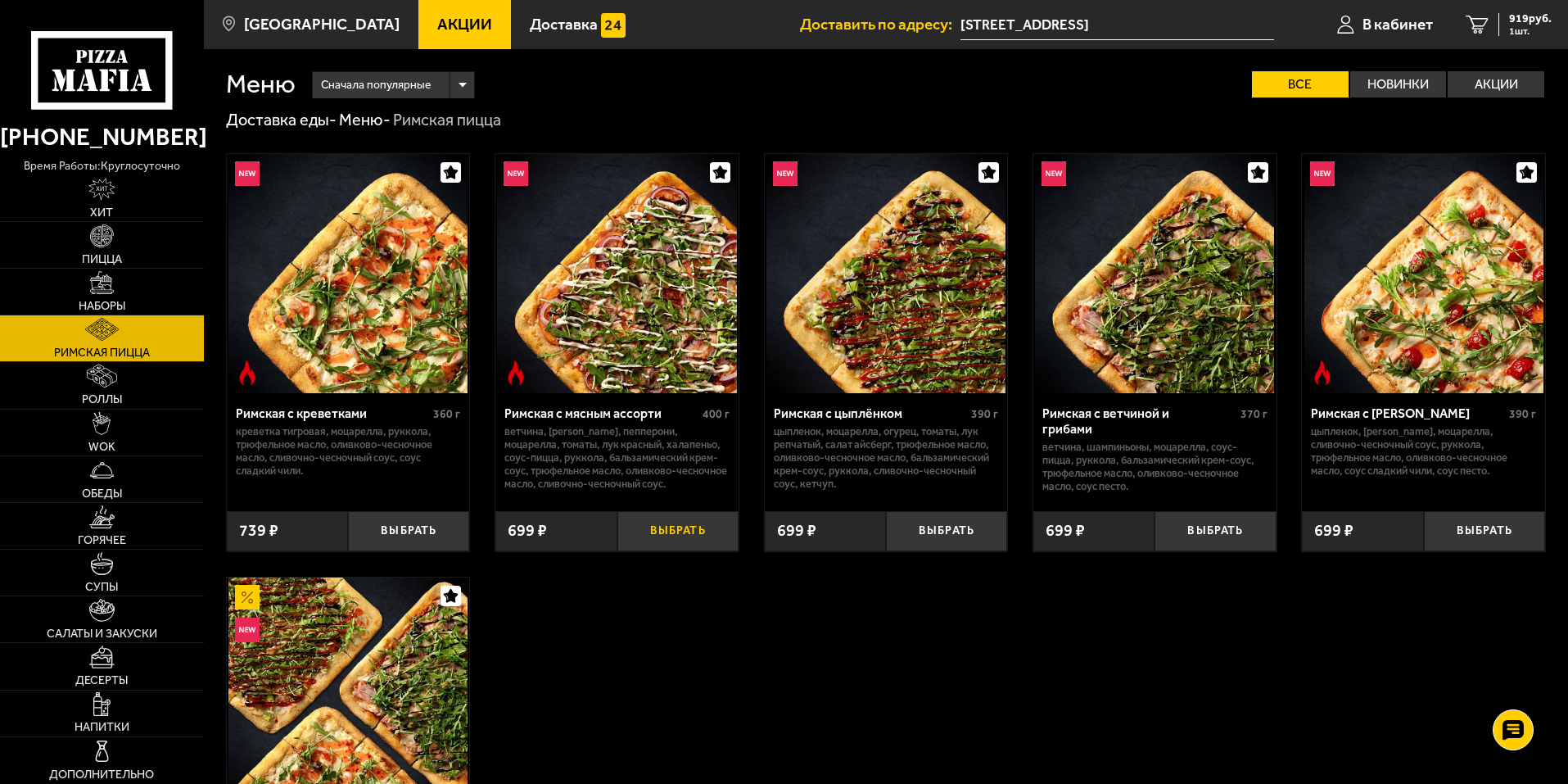
click at [679, 527] on button "Выбрать" at bounding box center [678, 530] width 121 height 40
click at [1521, 22] on span "1562 руб." at bounding box center [1527, 19] width 49 height 12
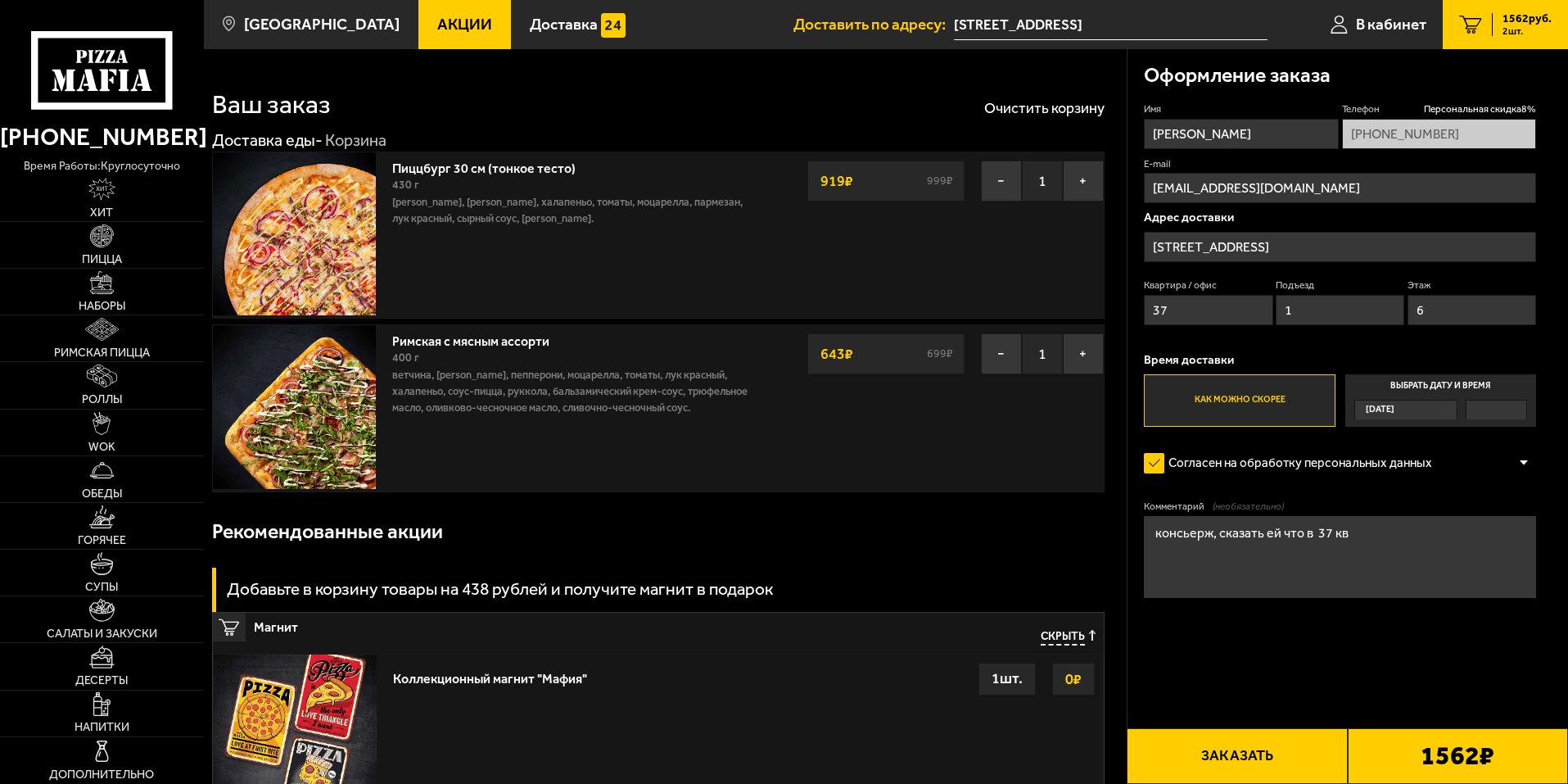
drag, startPoint x: 1369, startPoint y: 538, endPoint x: 1109, endPoint y: 528, distance: 260.2
click at [1109, 528] on section "Ваш заказ Очистить корзину Доставка еды - Корзина Пиццбург 30 см (тонкое тесто)…" at bounding box center [886, 530] width 1364 height 962
click at [1382, 535] on textarea "Позвонить на тел за 5 мин., я заберу о подъезда" at bounding box center [1340, 557] width 392 height 82
click at [1312, 533] on textarea "Позвонить на тел за 5 мин., я заберу у подъезда" at bounding box center [1340, 557] width 392 height 82
click at [1154, 536] on textarea "Позвонить на тел за 5 мин до прибытия., я заберу у подъезда" at bounding box center [1340, 557] width 392 height 82
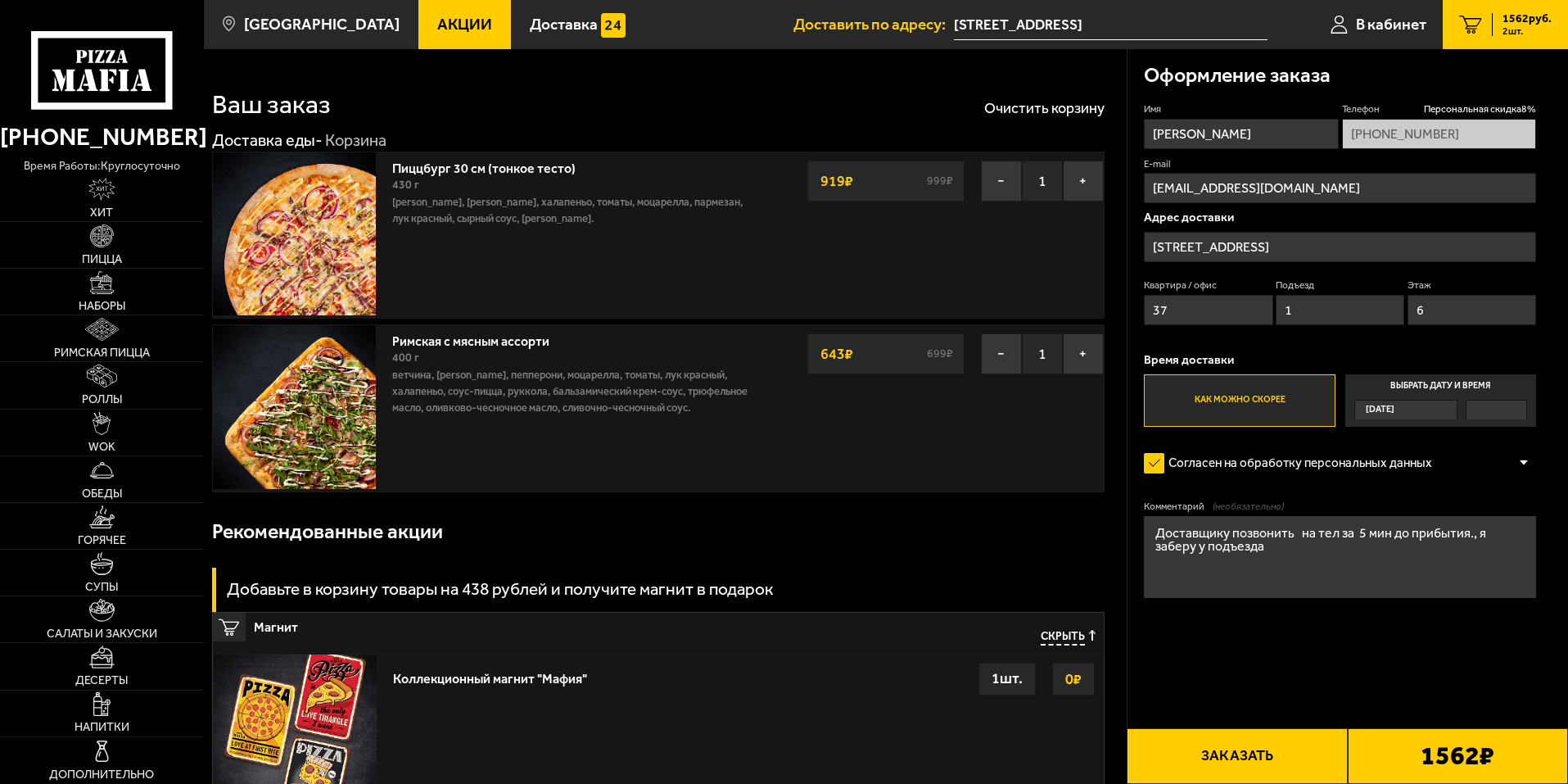
click at [1237, 551] on textarea "Доставщику позвонить на тел за 5 мин до прибытия., я заберу у подъезда" at bounding box center [1340, 557] width 392 height 82
type textarea "Доставщику позвонить на тел за 5 мин до прибытия., я заберу у подъезда. [PHONE_…"
click at [1389, 410] on span "[DATE]" at bounding box center [1380, 409] width 29 height 19
click at [0, 0] on input "Выбрать дату и время [DATE]" at bounding box center [0, 0] width 0 height 0
click at [1354, 548] on textarea "Доставщику позвонить на тел за 5 мин до прибытия., я заберу у подъезда. [PHONE_…" at bounding box center [1340, 557] width 392 height 82
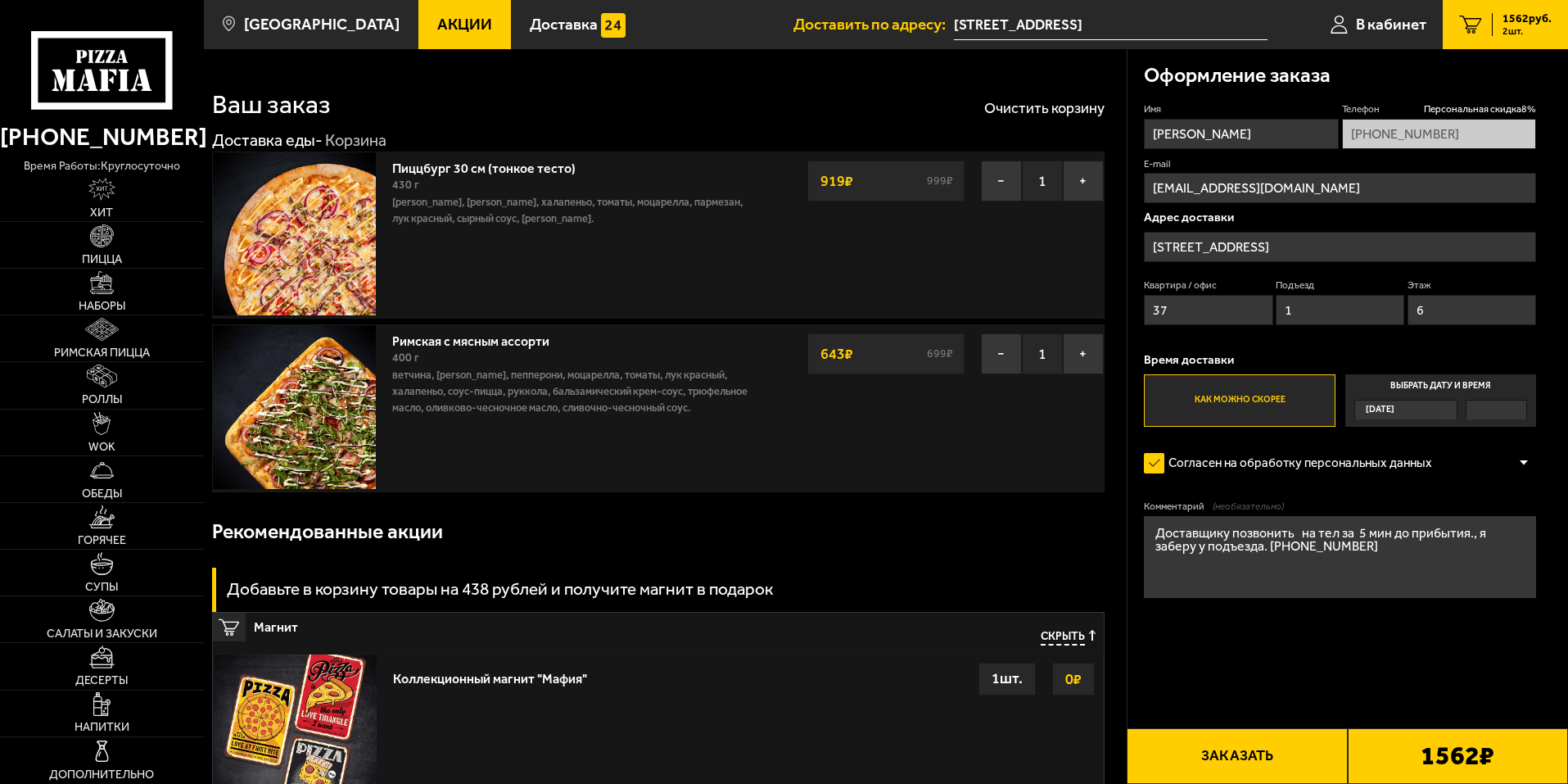
click at [1431, 409] on div "[DATE]" at bounding box center [1398, 409] width 86 height 19
click at [0, 0] on input "Выбрать дату и время [DATE]" at bounding box center [0, 0] width 0 height 0
click at [1386, 409] on span "[DATE]" at bounding box center [1380, 409] width 29 height 19
click at [0, 0] on input "Выбрать дату и время [DATE]" at bounding box center [0, 0] width 0 height 0
click at [1446, 384] on label "Выбрать дату и время [DATE]" at bounding box center [1440, 400] width 190 height 52
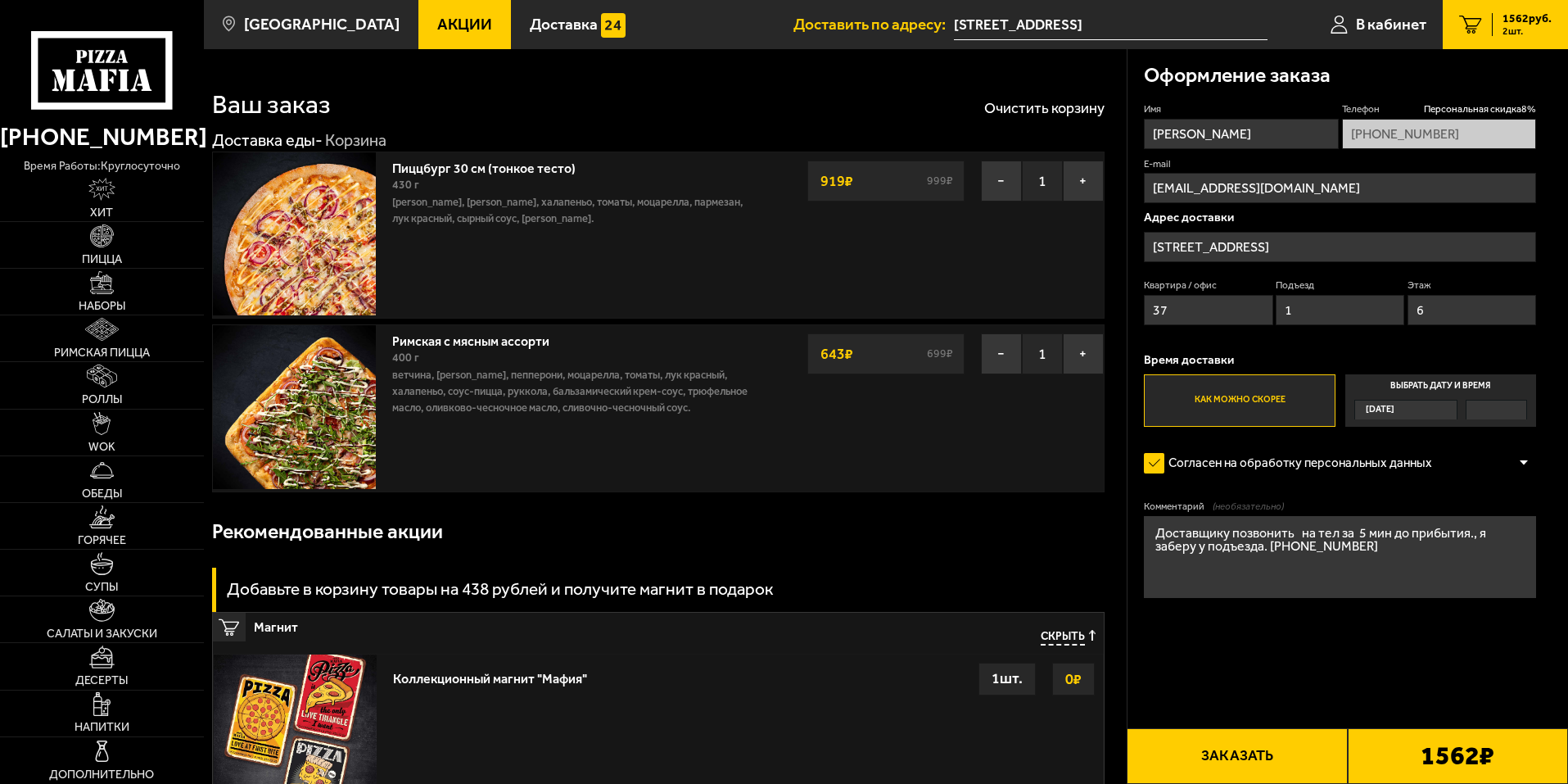
click at [0, 0] on input "Выбрать дату и время [DATE]" at bounding box center [0, 0] width 0 height 0
click at [1453, 384] on label "Выбрать дату и время [DATE]" at bounding box center [1440, 400] width 190 height 52
click at [0, 0] on input "Выбрать дату и время [DATE]" at bounding box center [0, 0] width 0 height 0
click at [1453, 384] on label "Выбрать дату и время [DATE]" at bounding box center [1440, 400] width 190 height 52
click at [0, 0] on input "Выбрать дату и время [DATE]" at bounding box center [0, 0] width 0 height 0
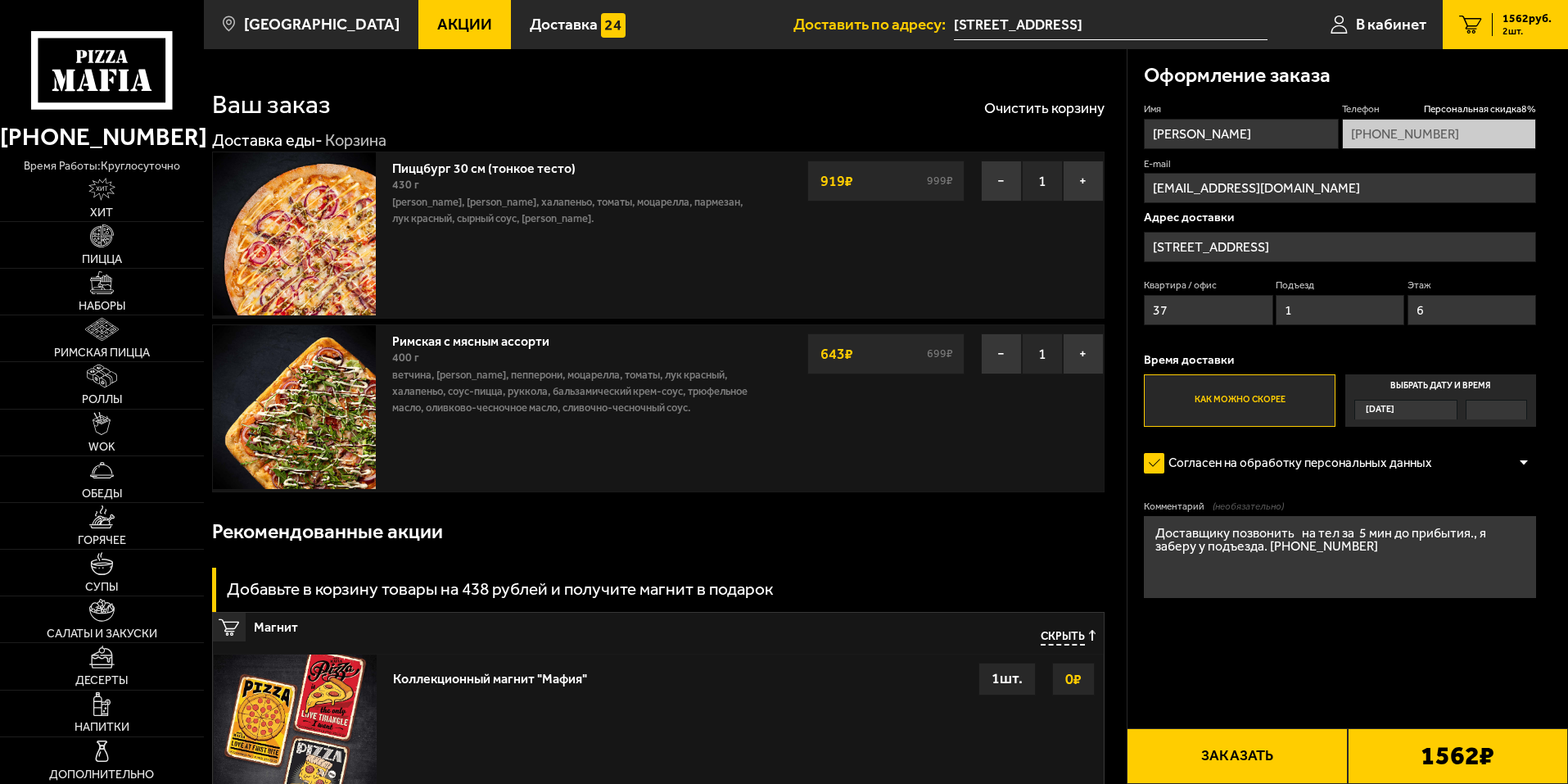
click at [1448, 382] on label "Выбрать дату и время [DATE]" at bounding box center [1440, 400] width 190 height 52
click at [0, 0] on input "Выбрать дату и время [DATE]" at bounding box center [0, 0] width 0 height 0
drag, startPoint x: 1334, startPoint y: 549, endPoint x: 1156, endPoint y: 530, distance: 179.0
click at [1156, 530] on textarea "Доставщику позвонить на тел за 5 мин до прибытия., я заберу у подъезда. [PHONE_…" at bounding box center [1340, 557] width 392 height 82
click at [1348, 25] on link "В кабинет" at bounding box center [1378, 24] width 128 height 49
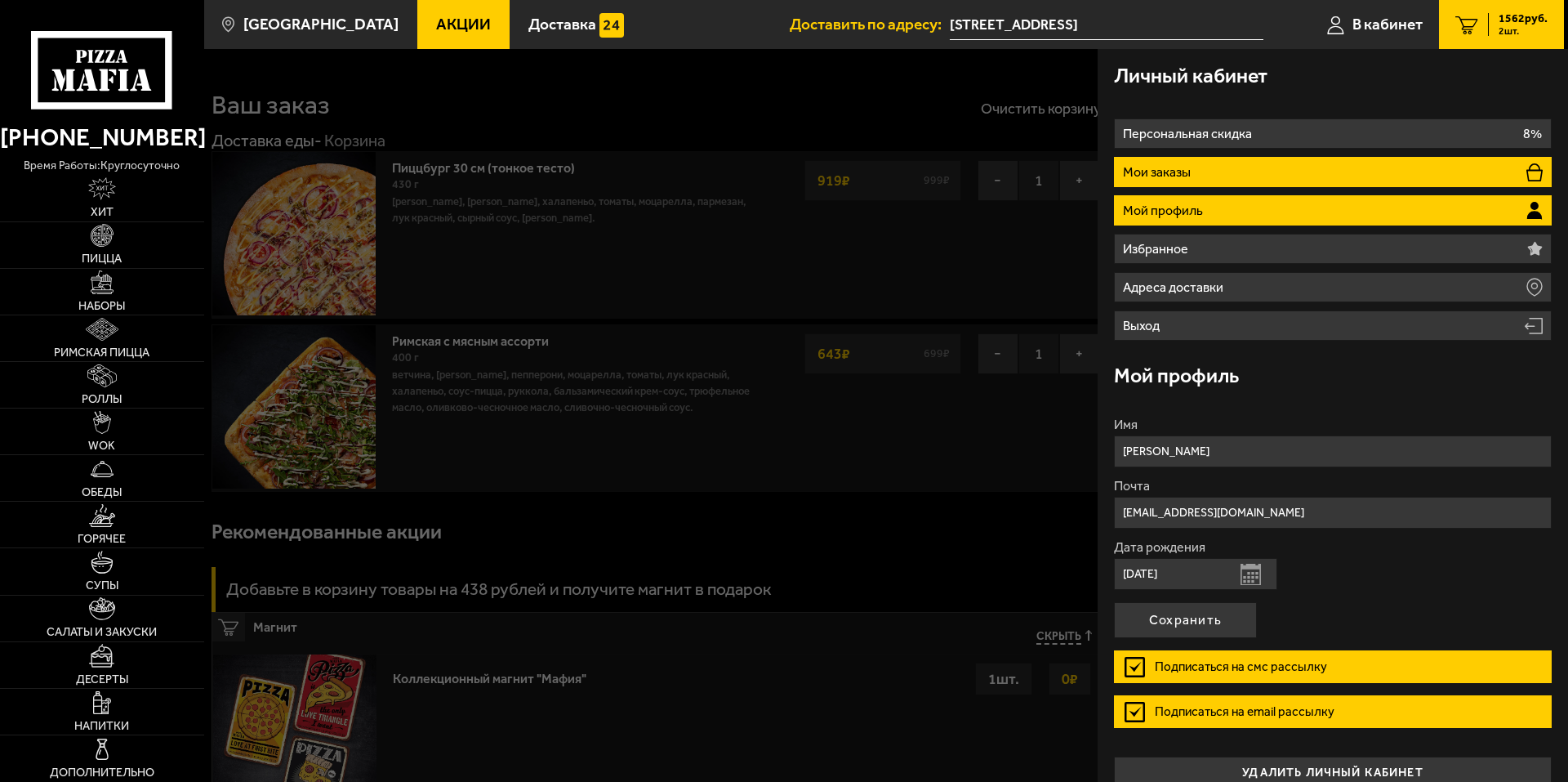
click at [1200, 169] on li "Мои заказы" at bounding box center [1333, 172] width 437 height 30
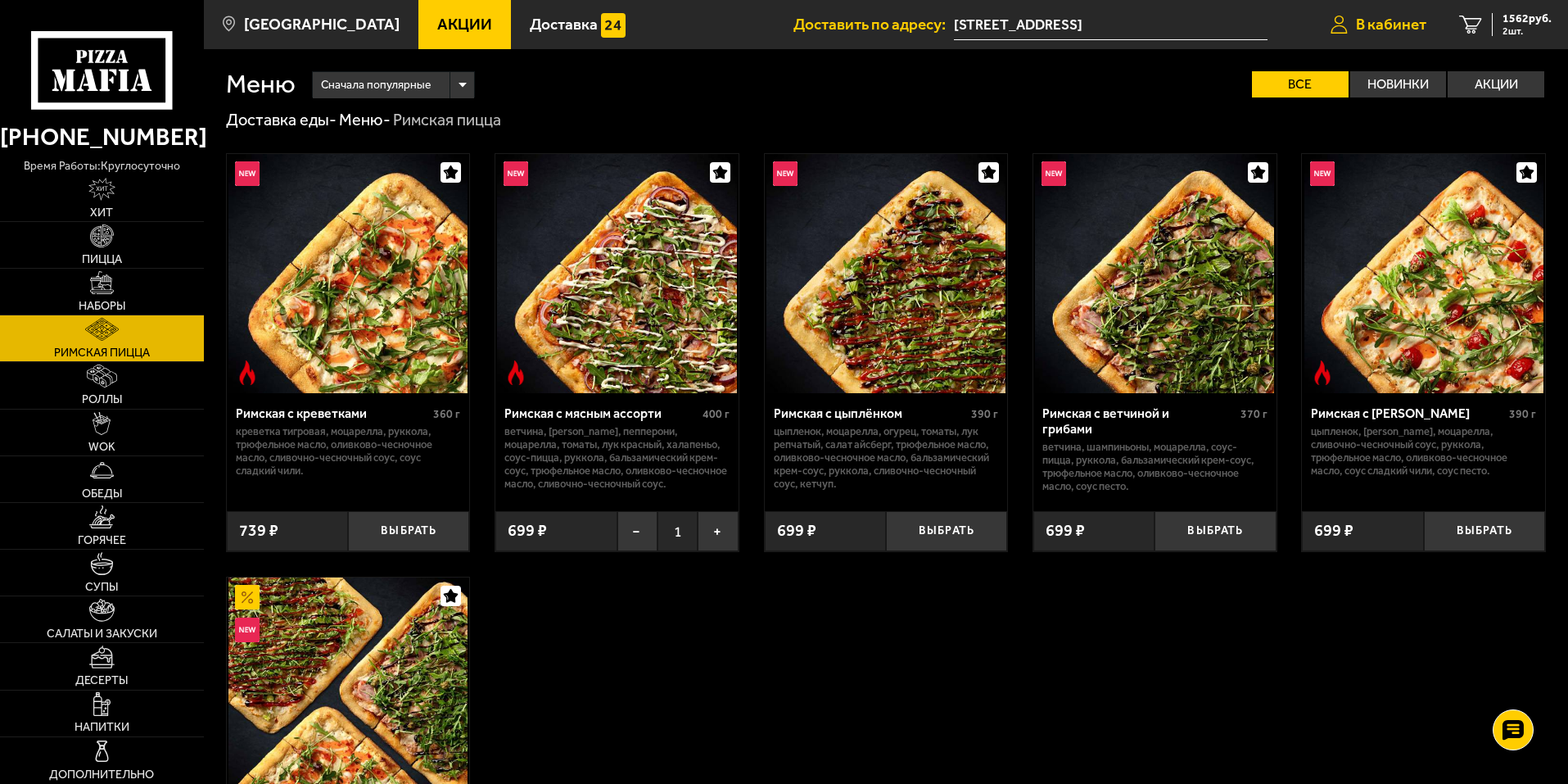
click at [1391, 23] on span "В кабинет" at bounding box center [1391, 23] width 70 height 15
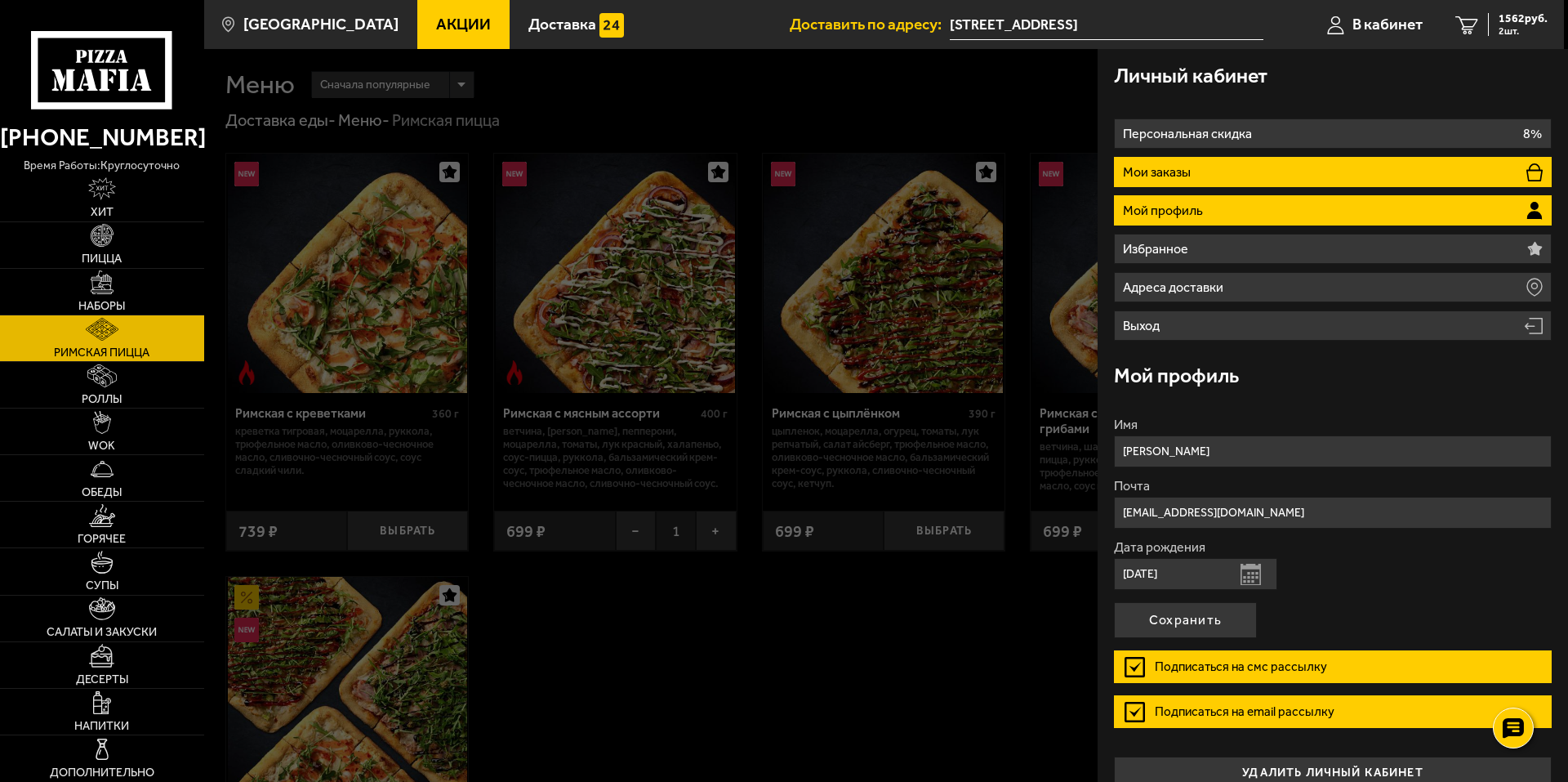
click at [1220, 176] on li "Мои заказы" at bounding box center [1333, 172] width 437 height 30
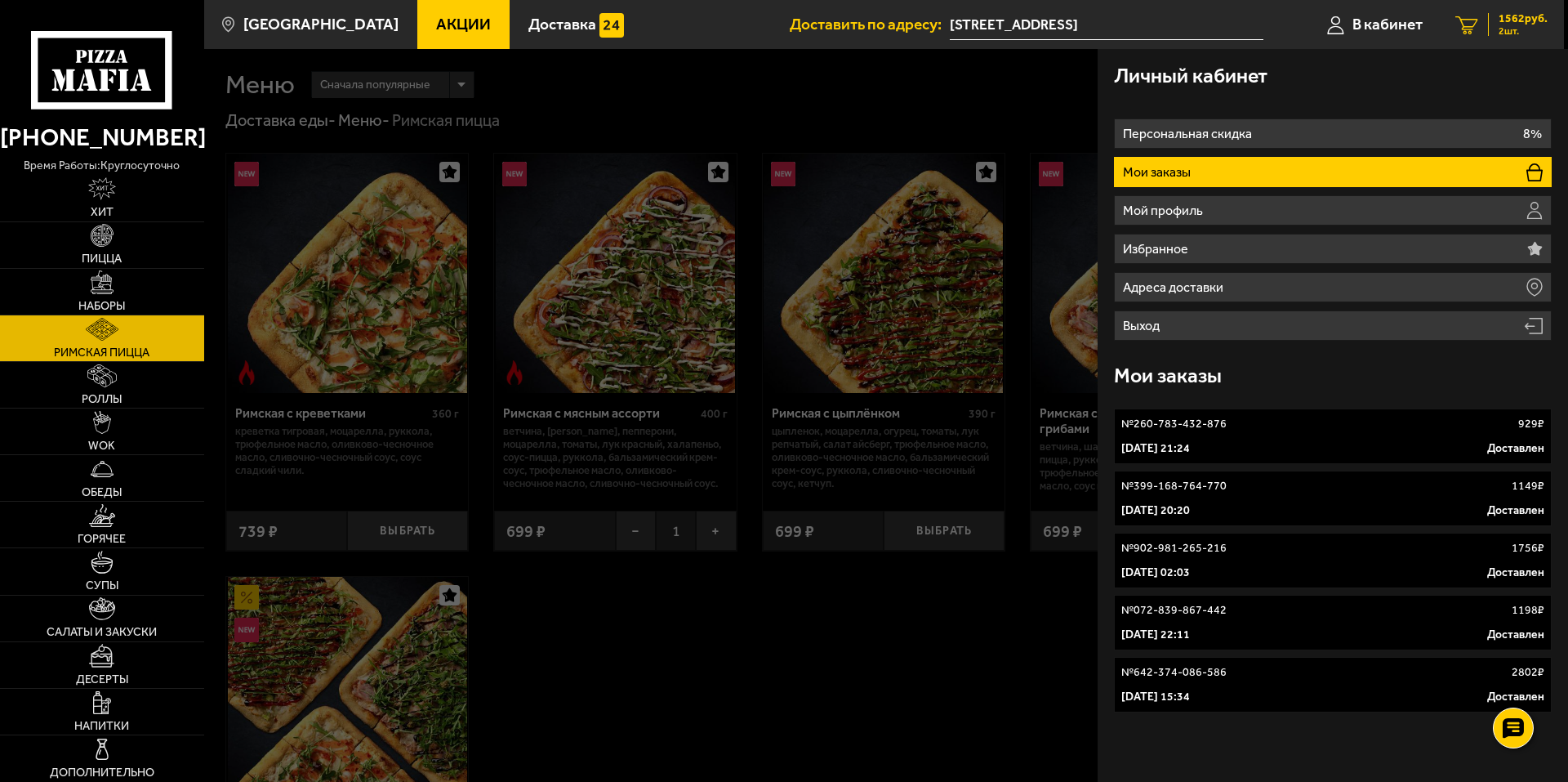
click at [1513, 20] on span "1562 руб." at bounding box center [1523, 19] width 49 height 12
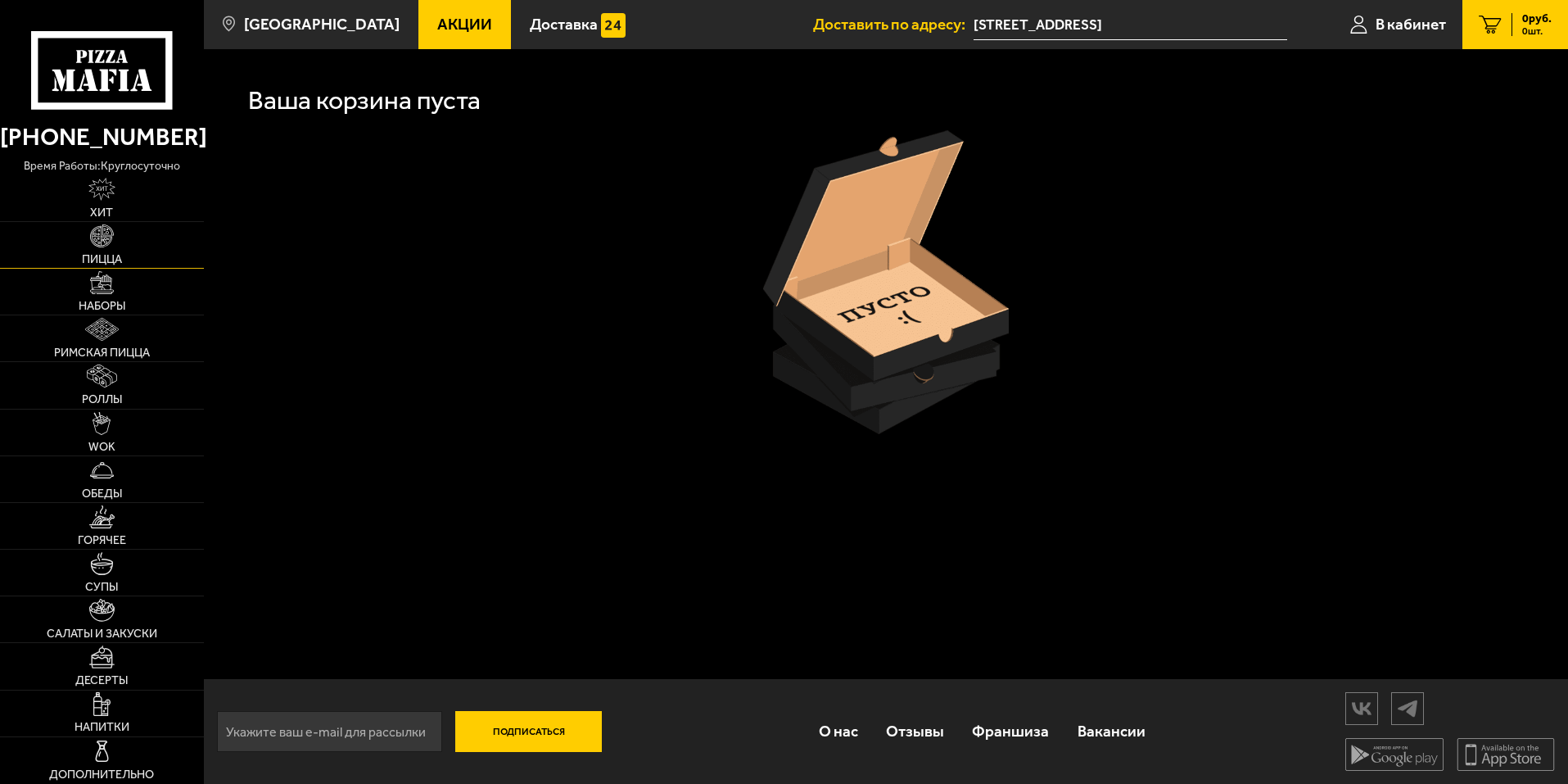
click at [102, 239] on img at bounding box center [102, 236] width 23 height 23
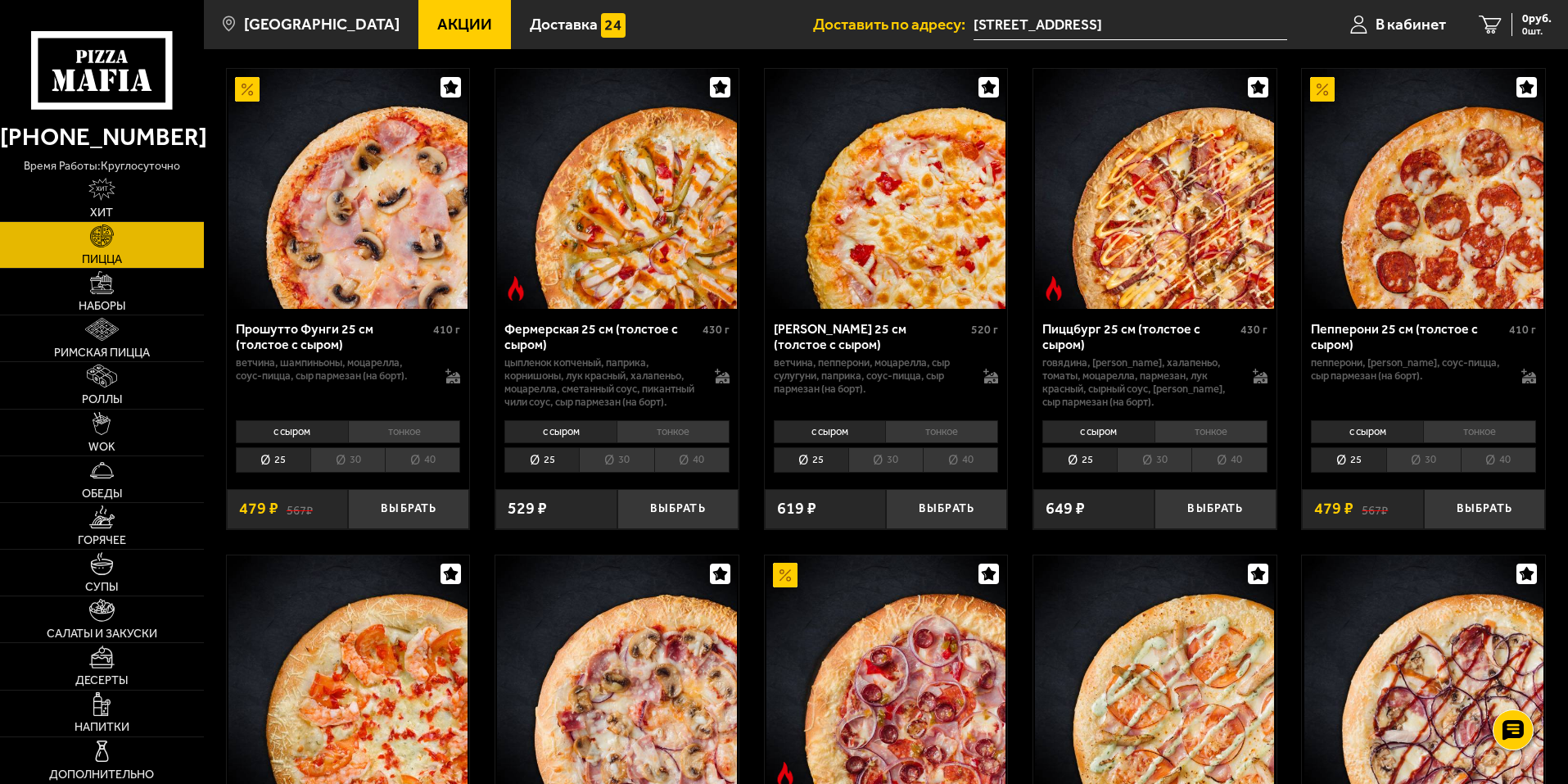
scroll to position [1393, 0]
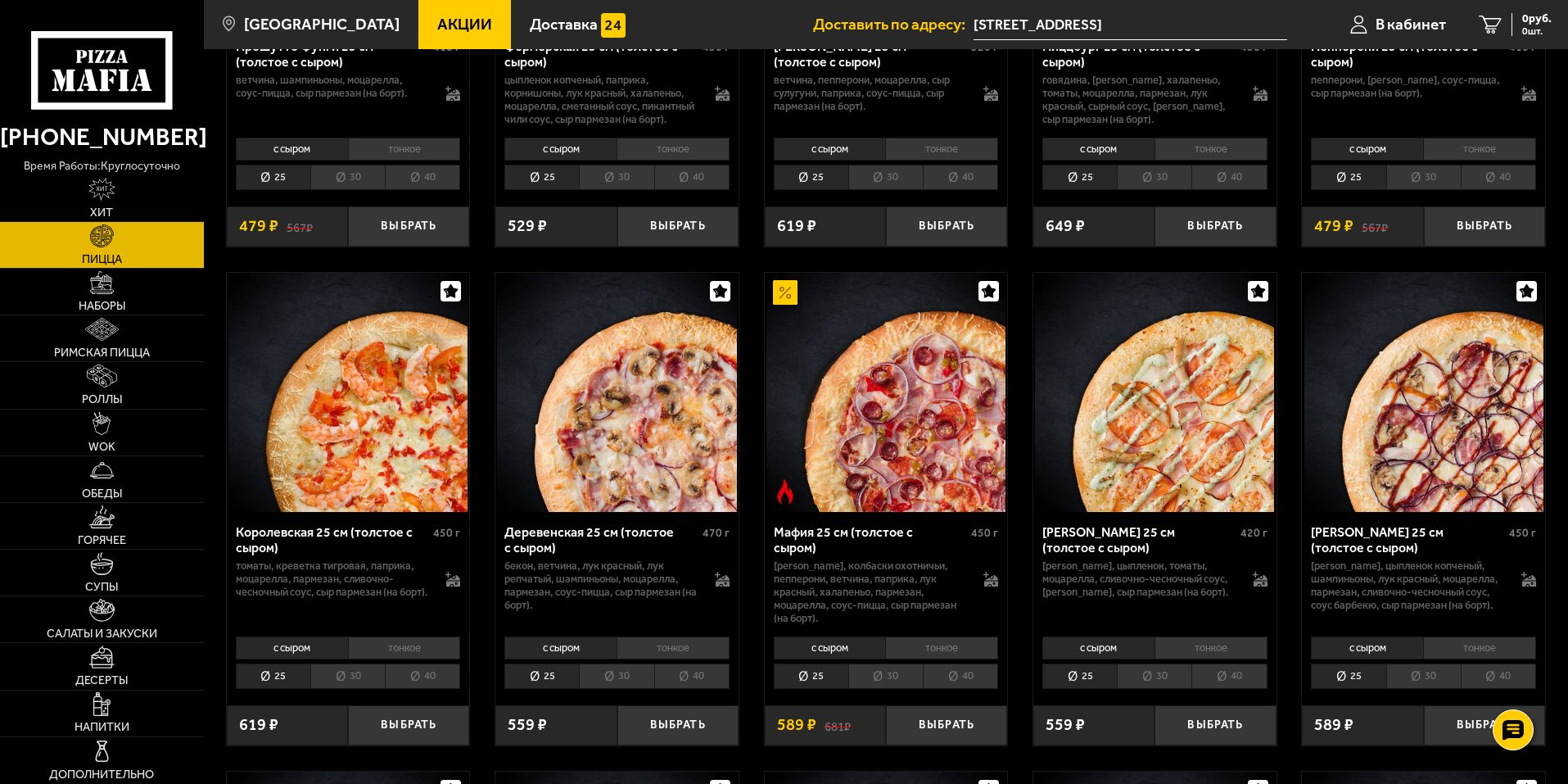
click at [952, 659] on li "тонкое" at bounding box center [942, 648] width 113 height 23
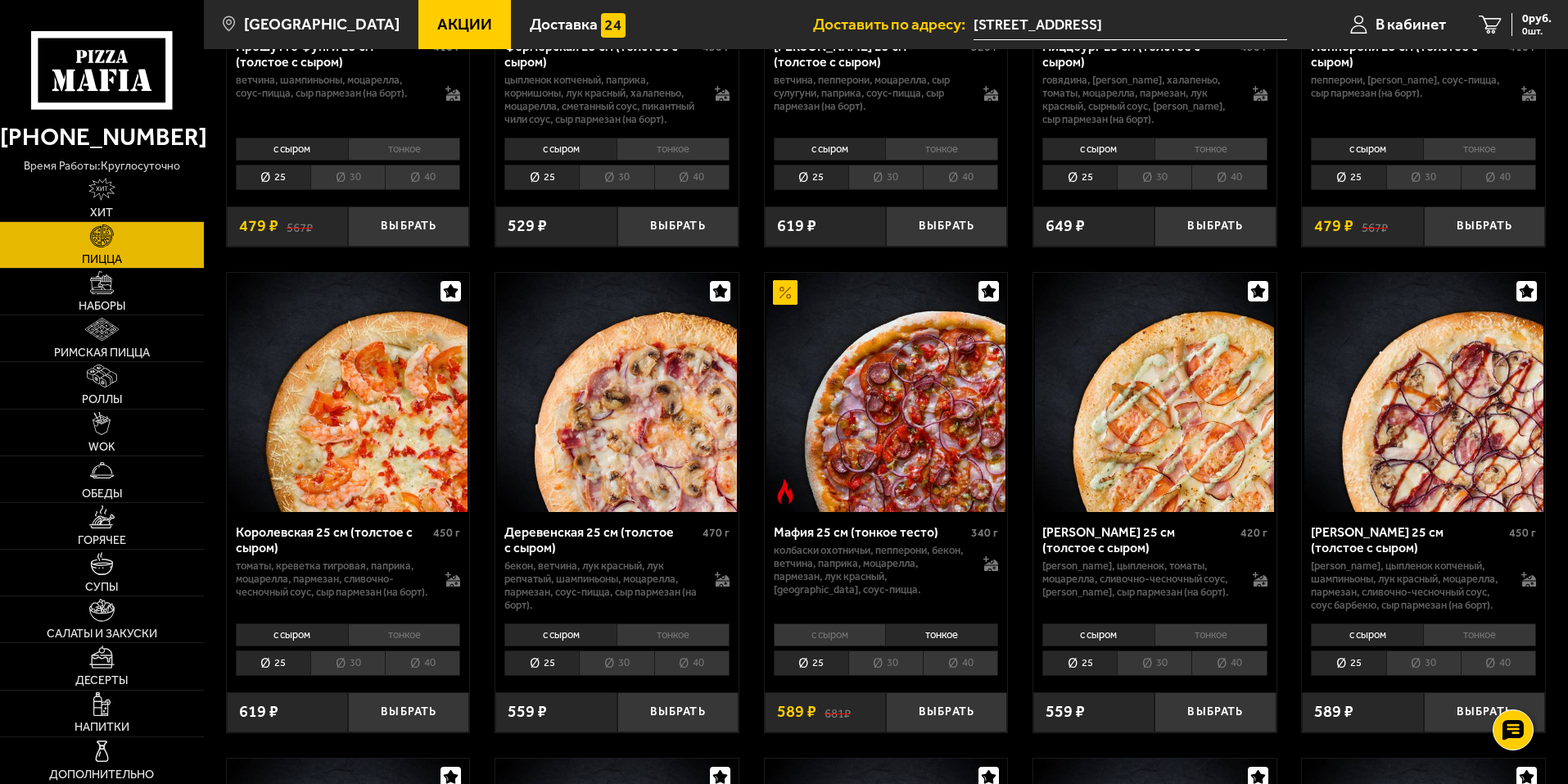
click at [888, 676] on li "30" at bounding box center [885, 663] width 75 height 25
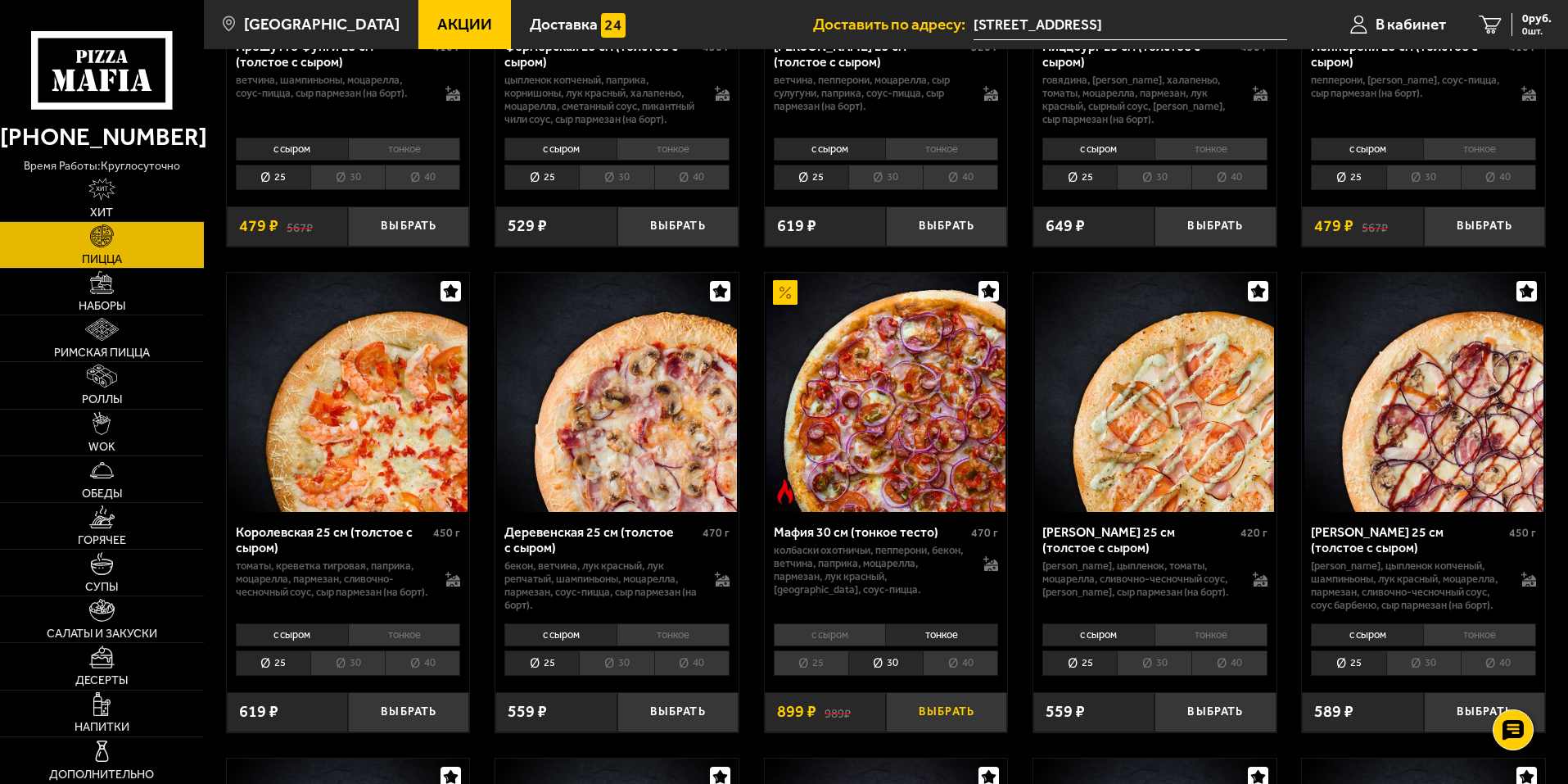
click at [952, 732] on button "Выбрать" at bounding box center [946, 712] width 121 height 40
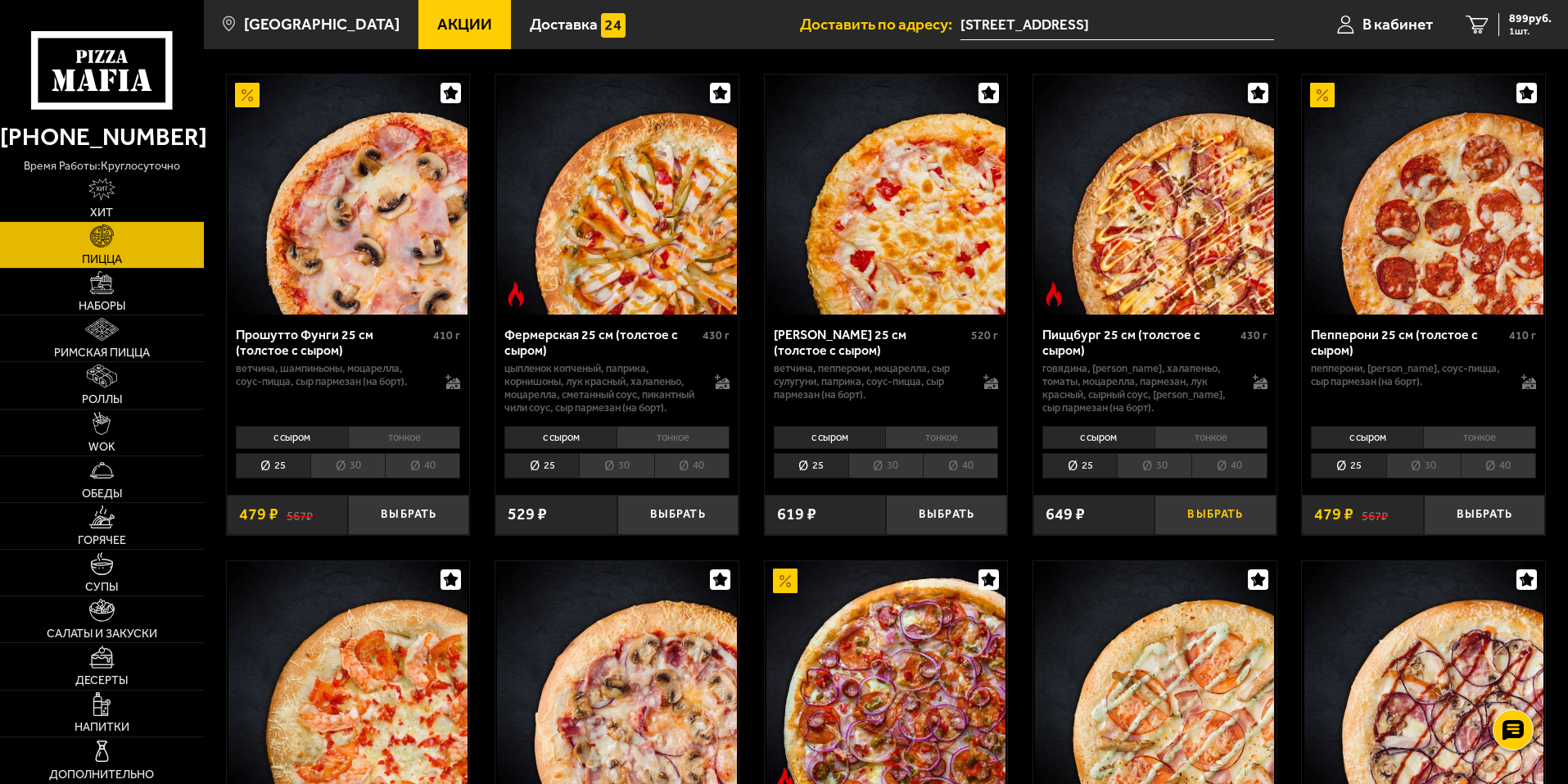
scroll to position [1146, 0]
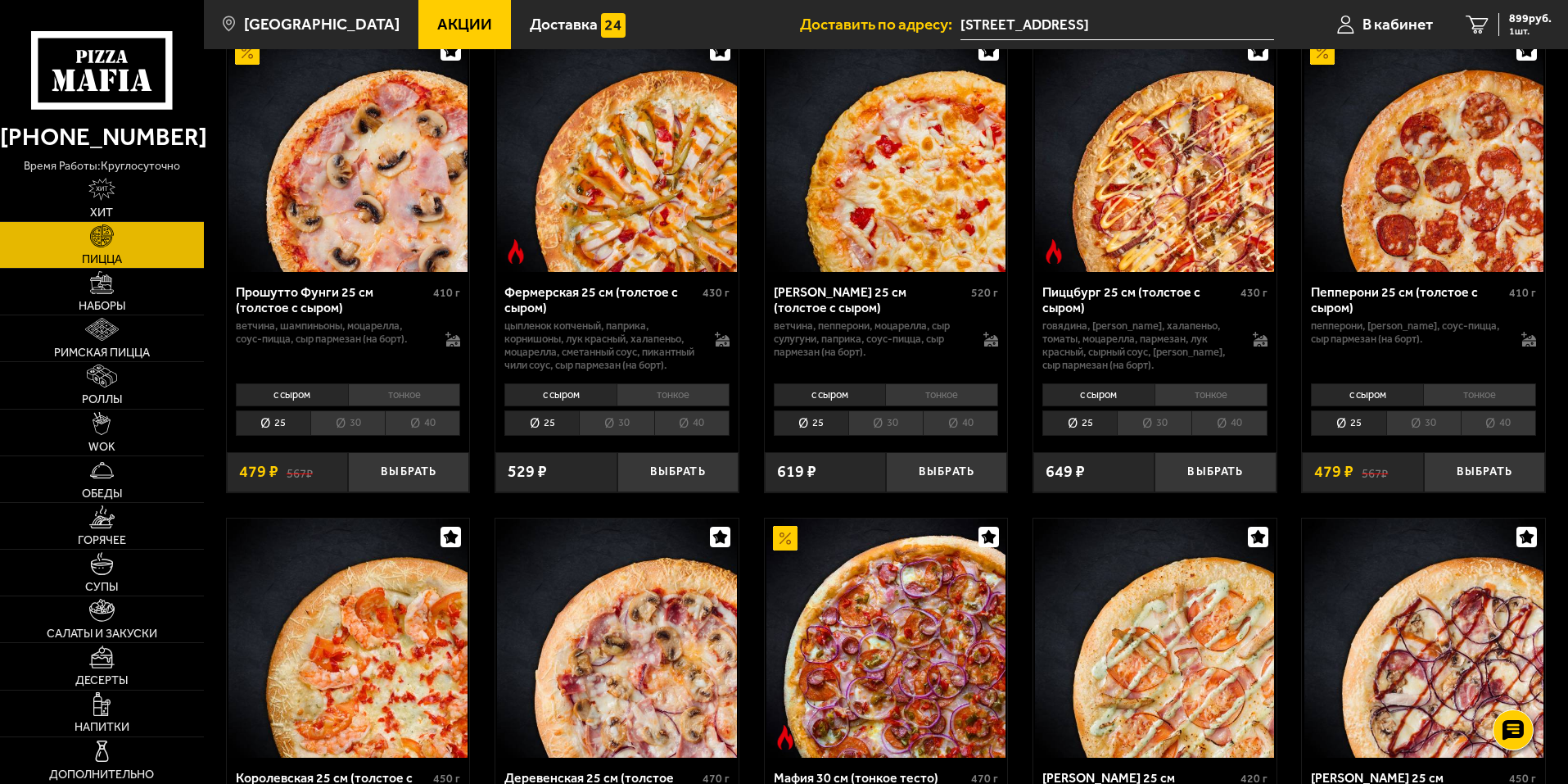
click at [1160, 436] on li "30" at bounding box center [1154, 423] width 75 height 25
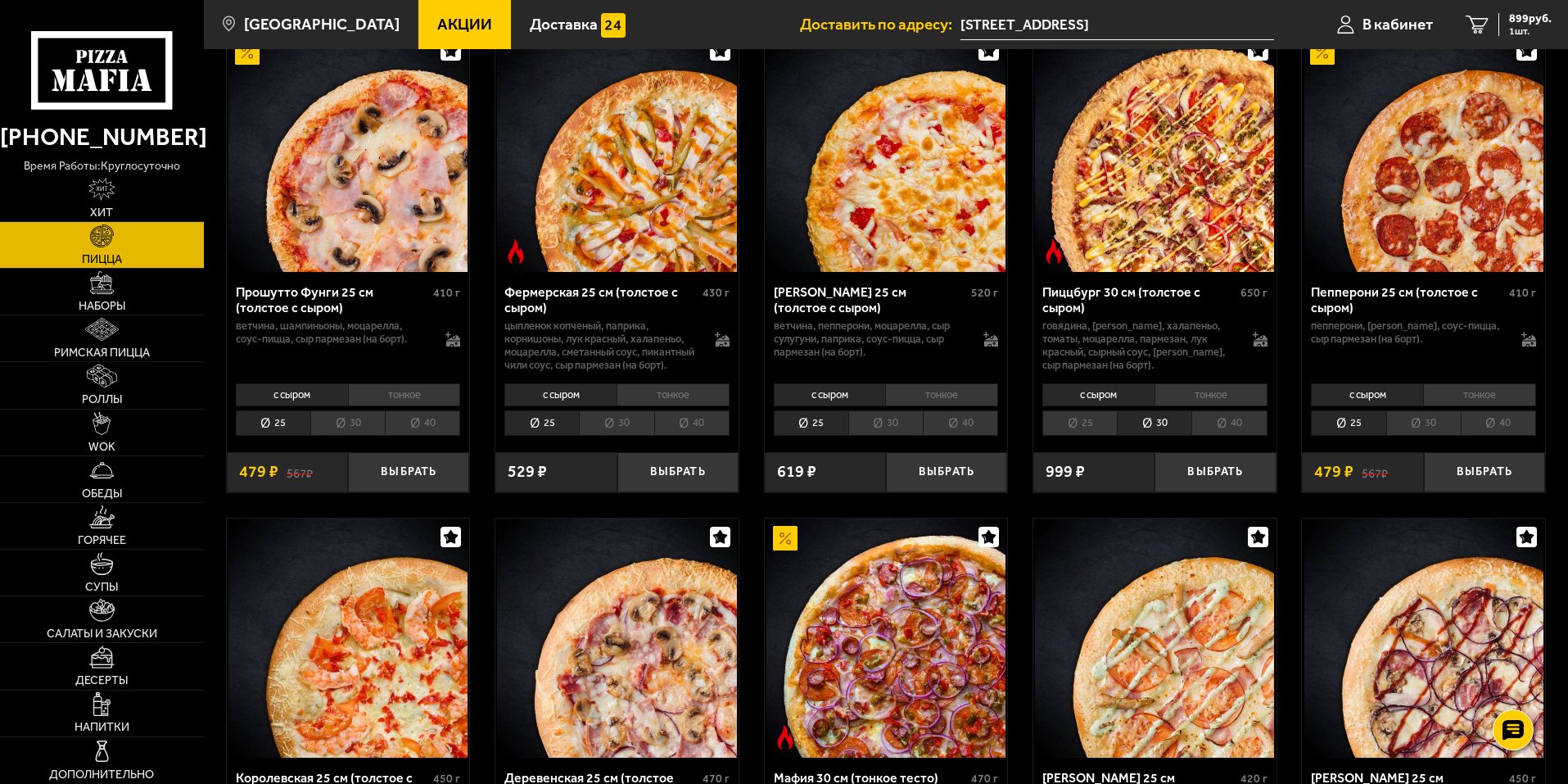
click at [1233, 406] on li "тонкое" at bounding box center [1211, 395] width 113 height 23
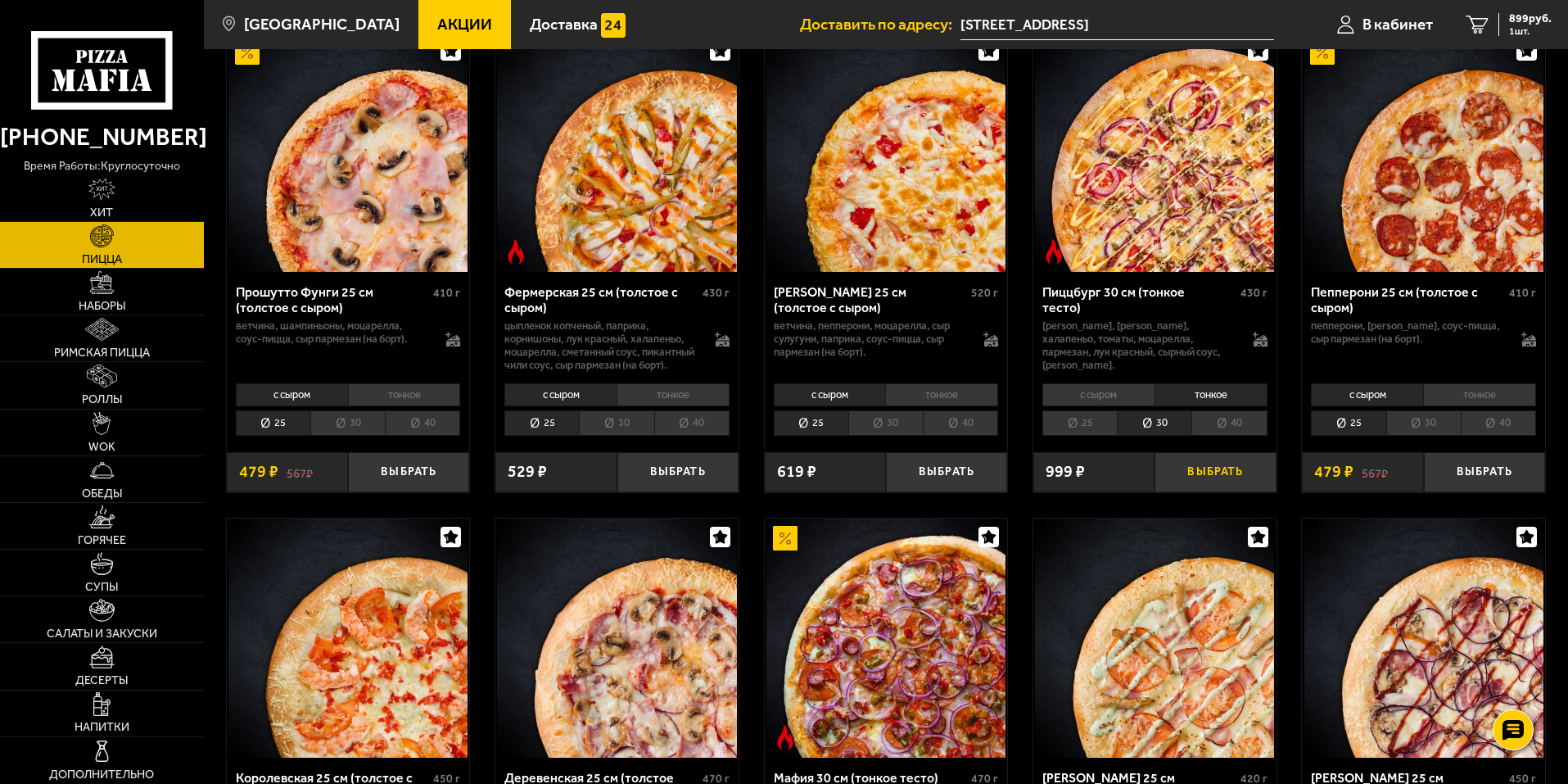
click at [1218, 493] on button "Выбрать" at bounding box center [1215, 472] width 121 height 40
click at [1509, 22] on span "1818 руб." at bounding box center [1527, 19] width 49 height 12
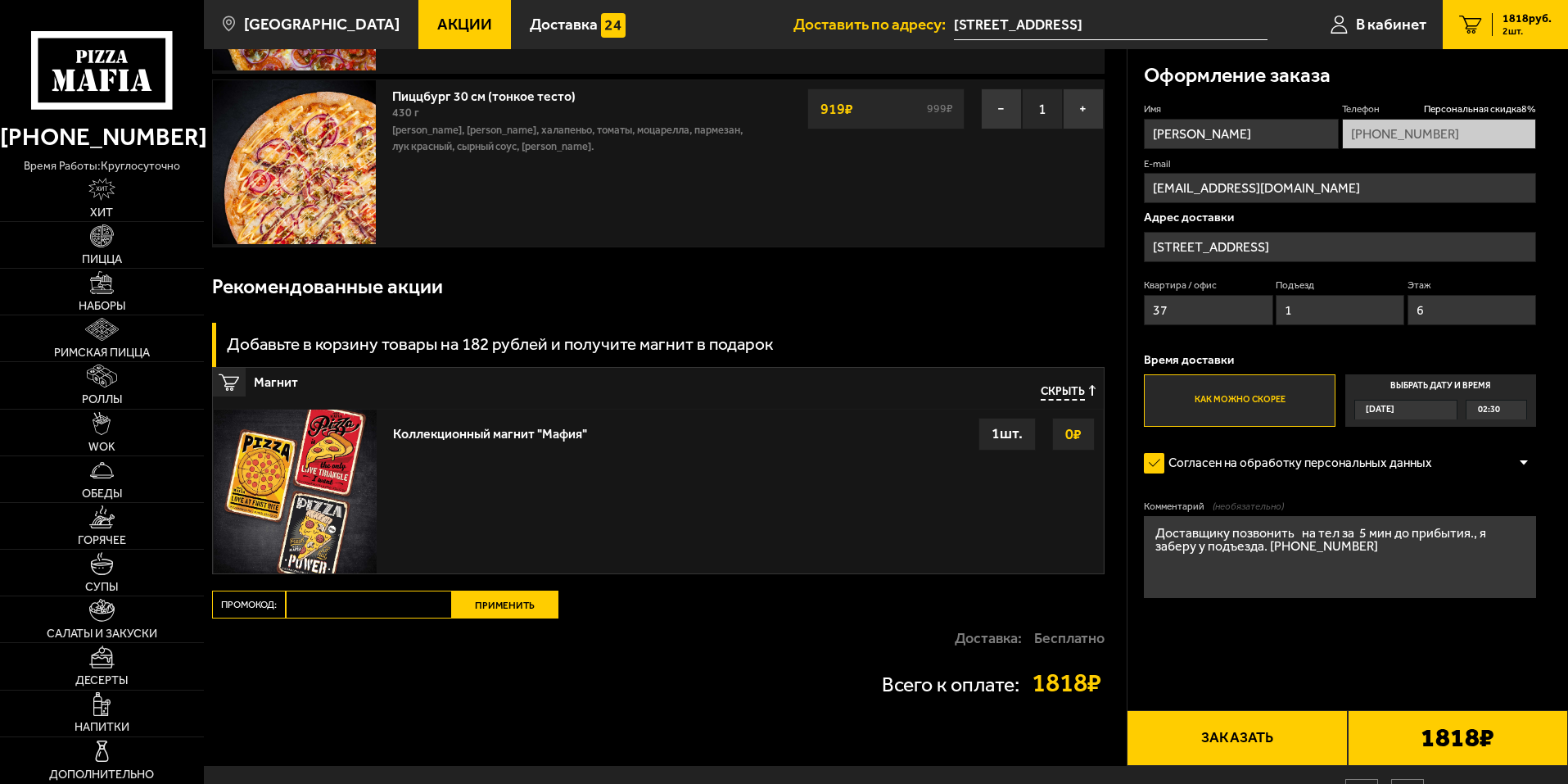
scroll to position [245, 0]
click at [1454, 381] on label "Выбрать дату и время [DATE] 02:30" at bounding box center [1440, 400] width 190 height 52
click at [0, 0] on input "Выбрать дату и время [DATE] 02:30" at bounding box center [0, 0] width 0 height 0
click at [1209, 396] on label "Как можно скорее" at bounding box center [1239, 400] width 190 height 52
click at [0, 0] on input "Как можно скорее" at bounding box center [0, 0] width 0 height 0
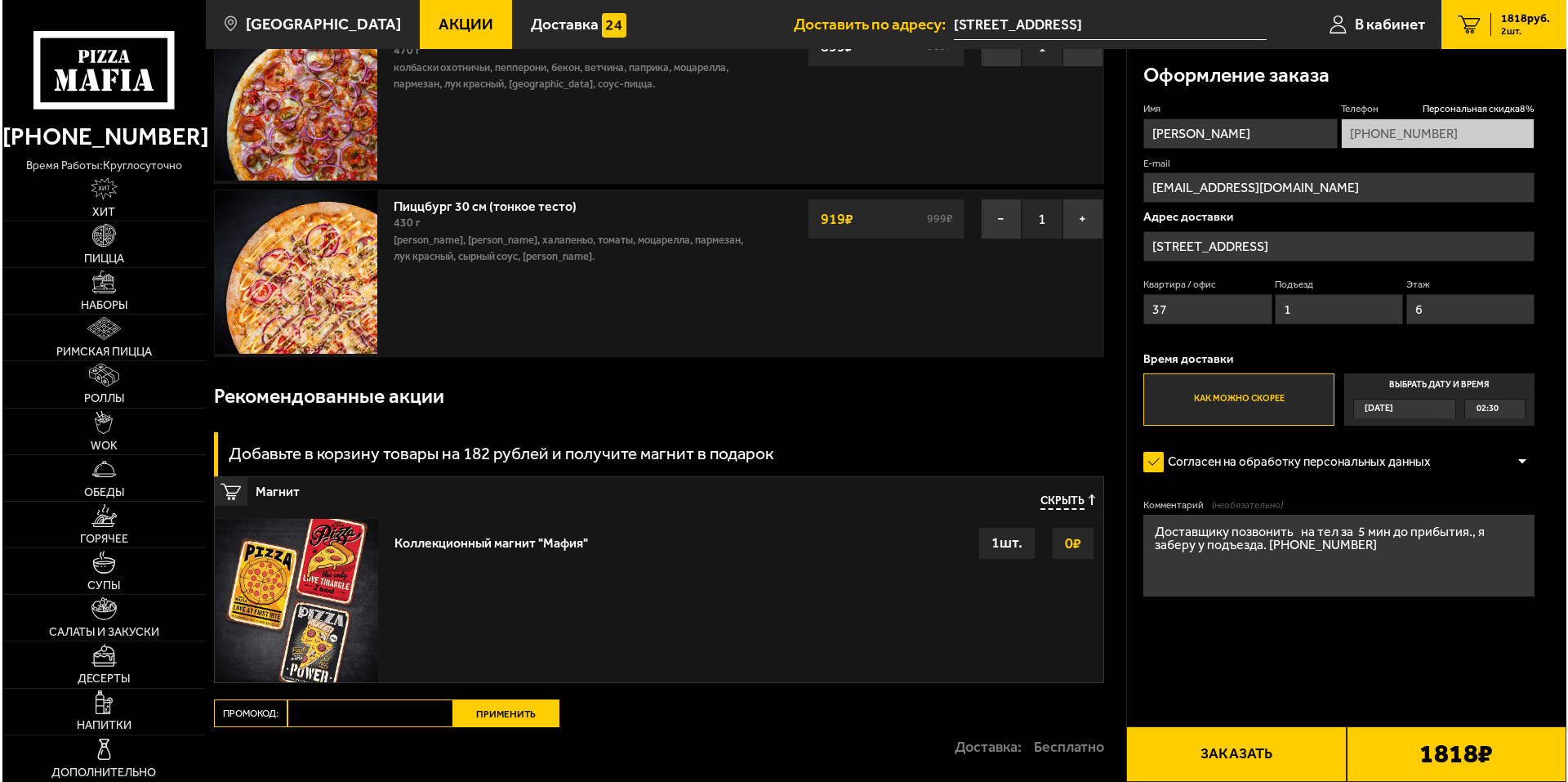
scroll to position [334, 0]
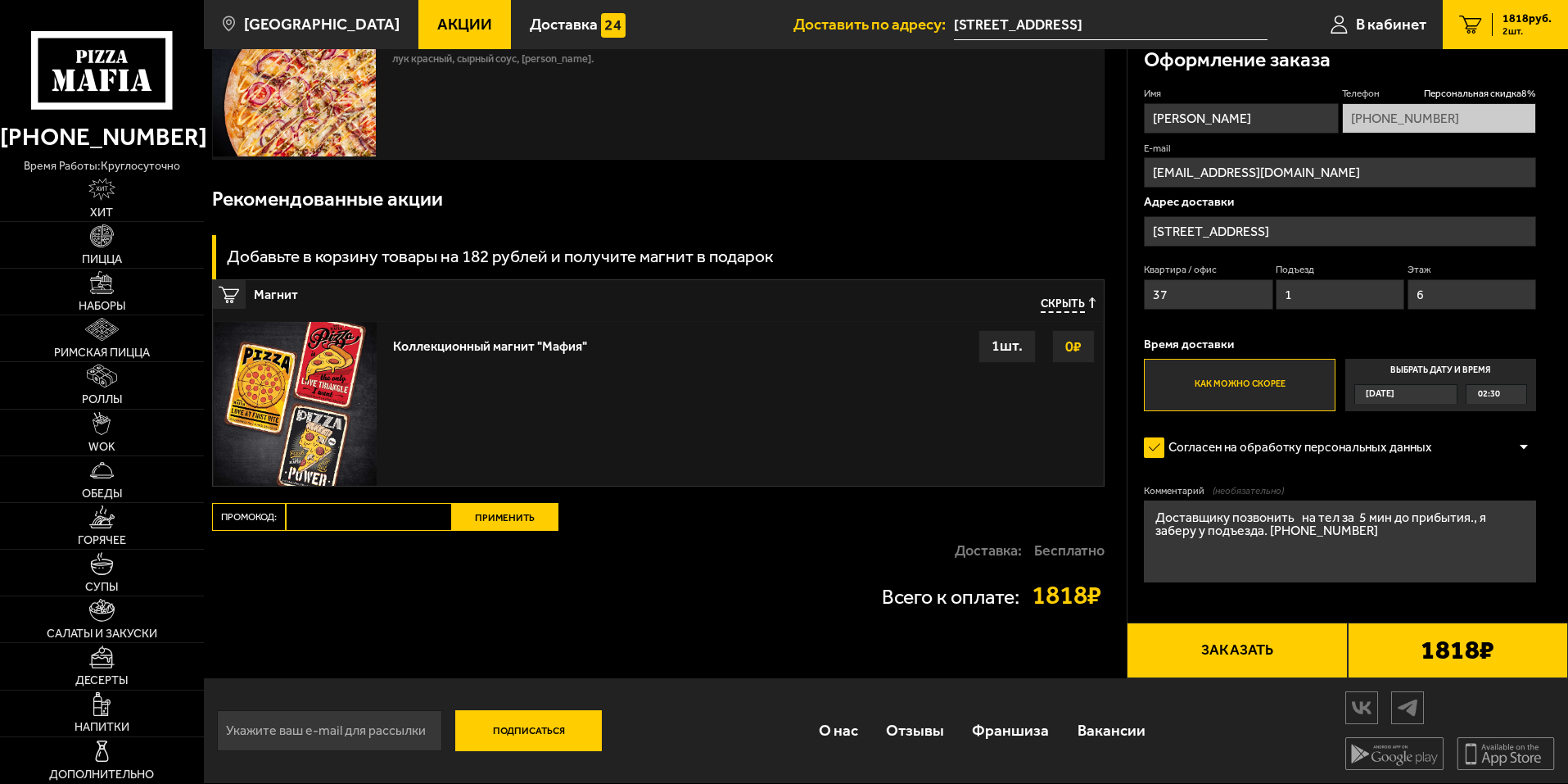
click at [1235, 645] on button "Заказать" at bounding box center [1236, 650] width 220 height 56
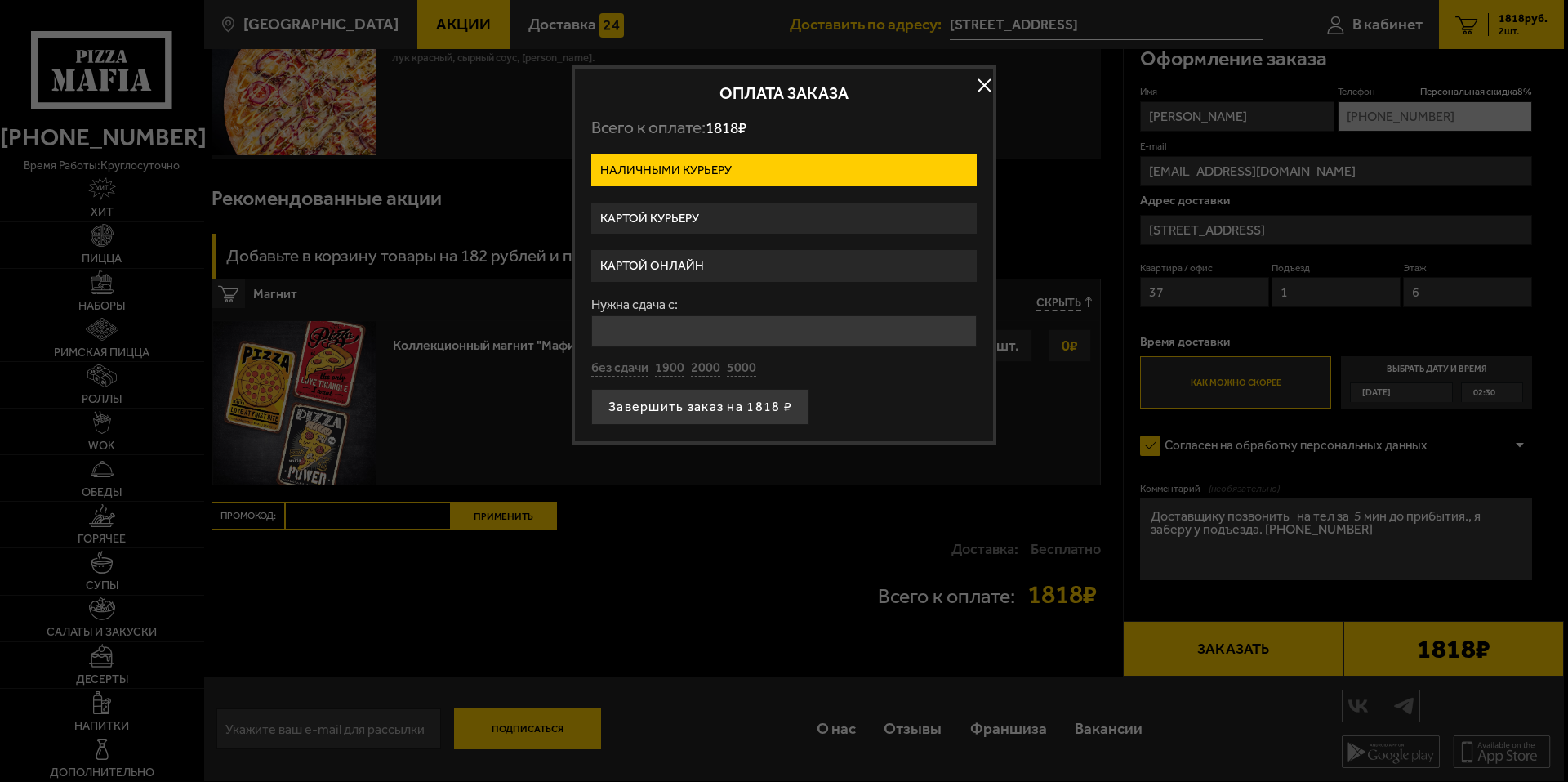
click at [705, 263] on label "Картой онлайн" at bounding box center [784, 266] width 386 height 32
click at [0, 0] on input "Картой онлайн" at bounding box center [0, 0] width 0 height 0
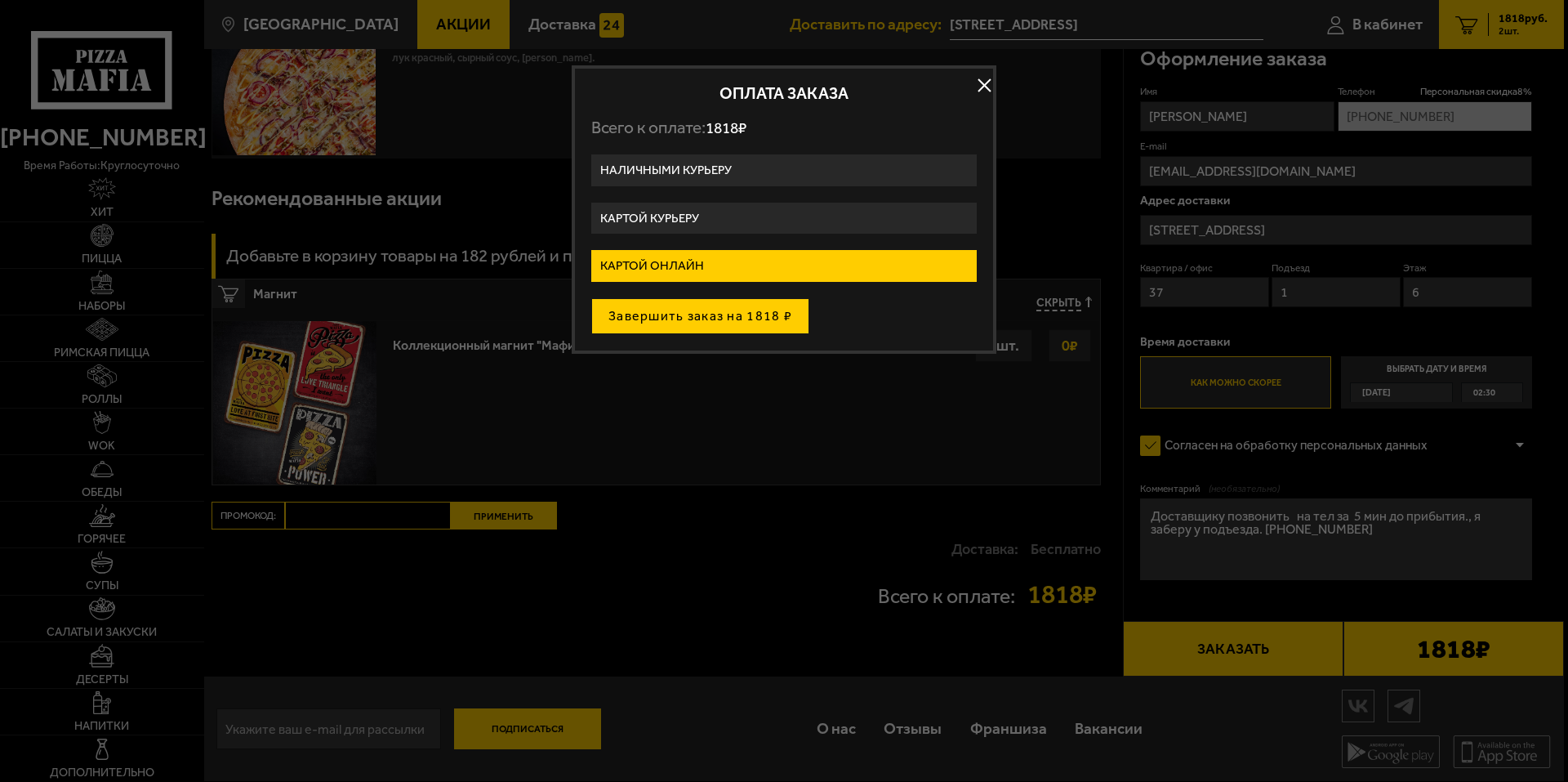
click at [720, 317] on button "Завершить заказ на 1818 ₽" at bounding box center [700, 317] width 218 height 36
